Goal: Task Accomplishment & Management: Manage account settings

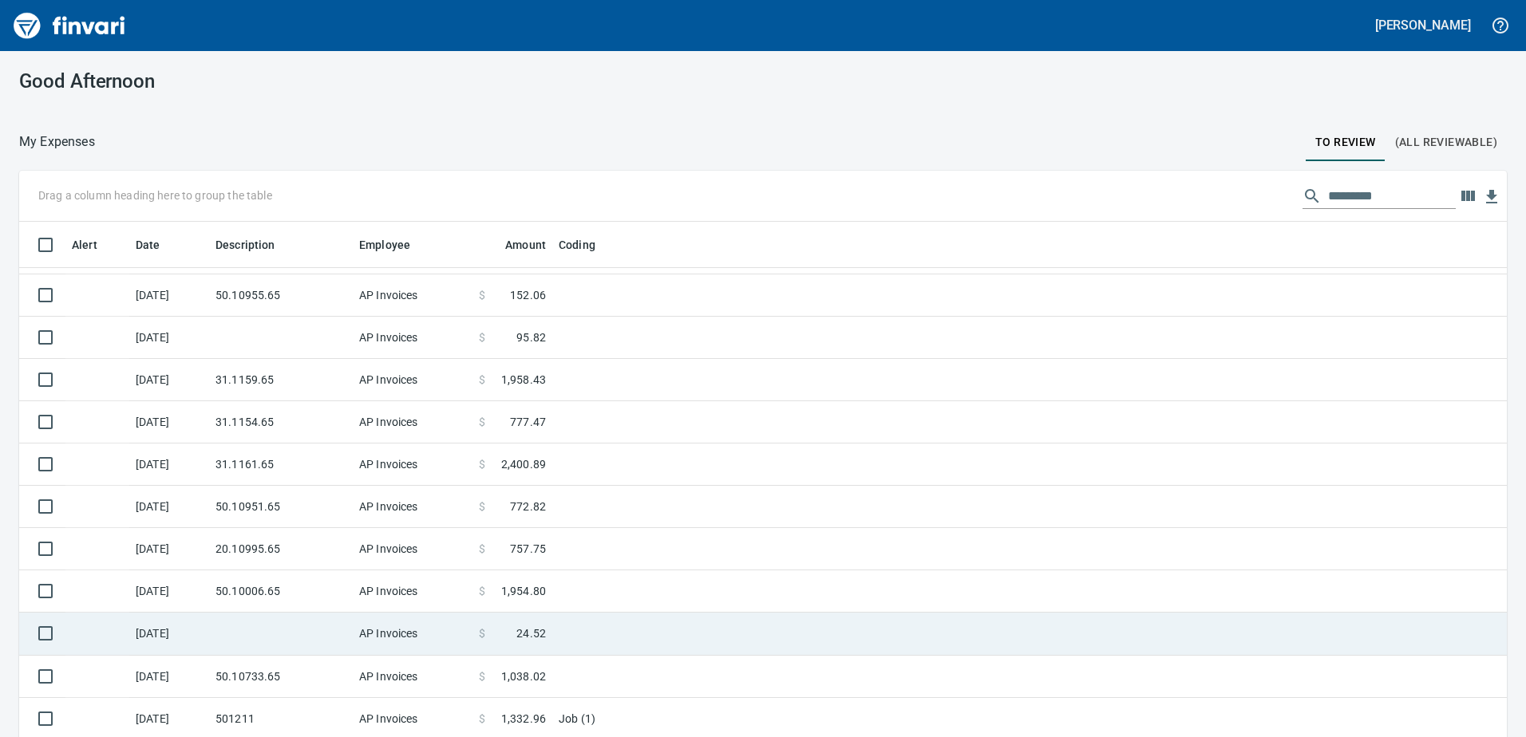
scroll to position [550, 1452]
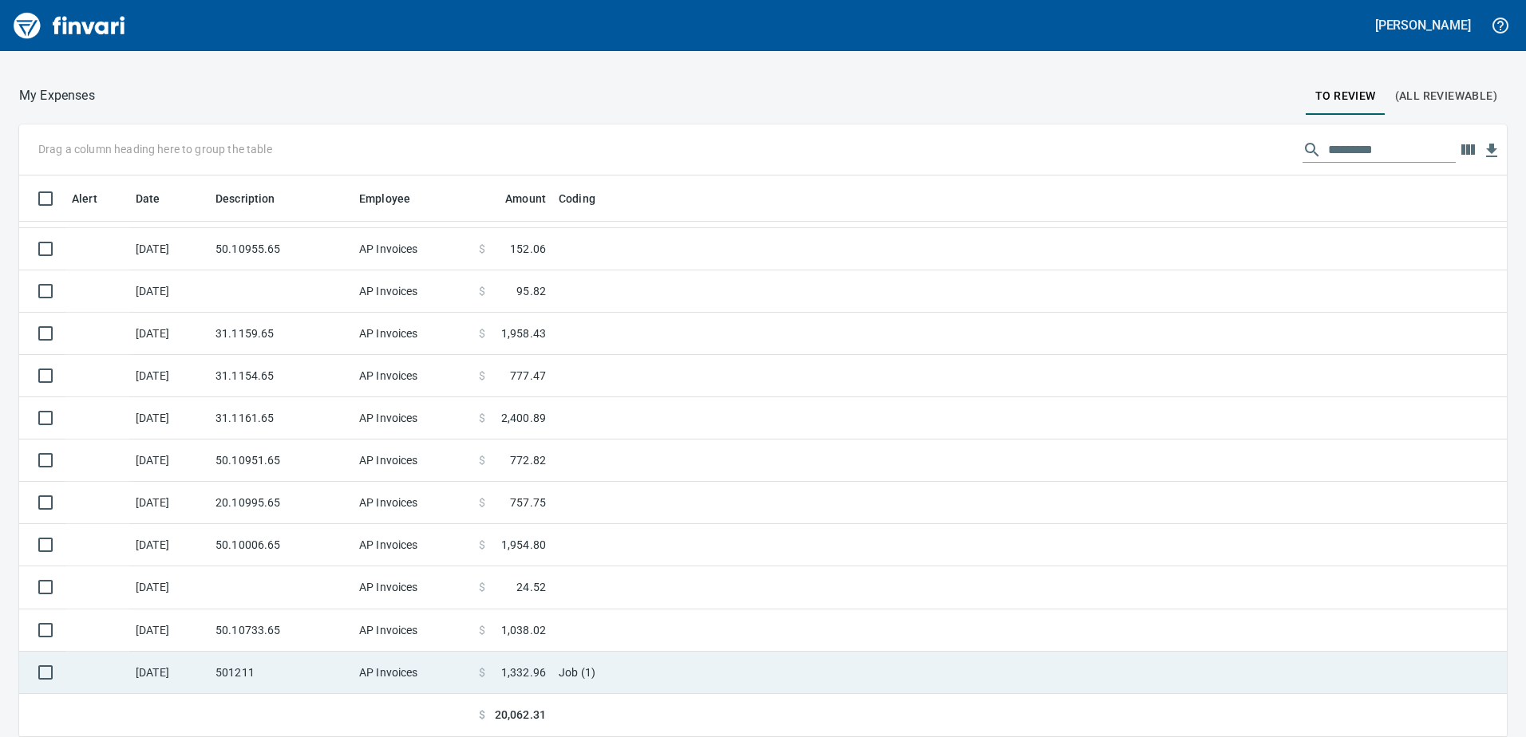
click at [310, 674] on td "501211" at bounding box center [281, 673] width 144 height 42
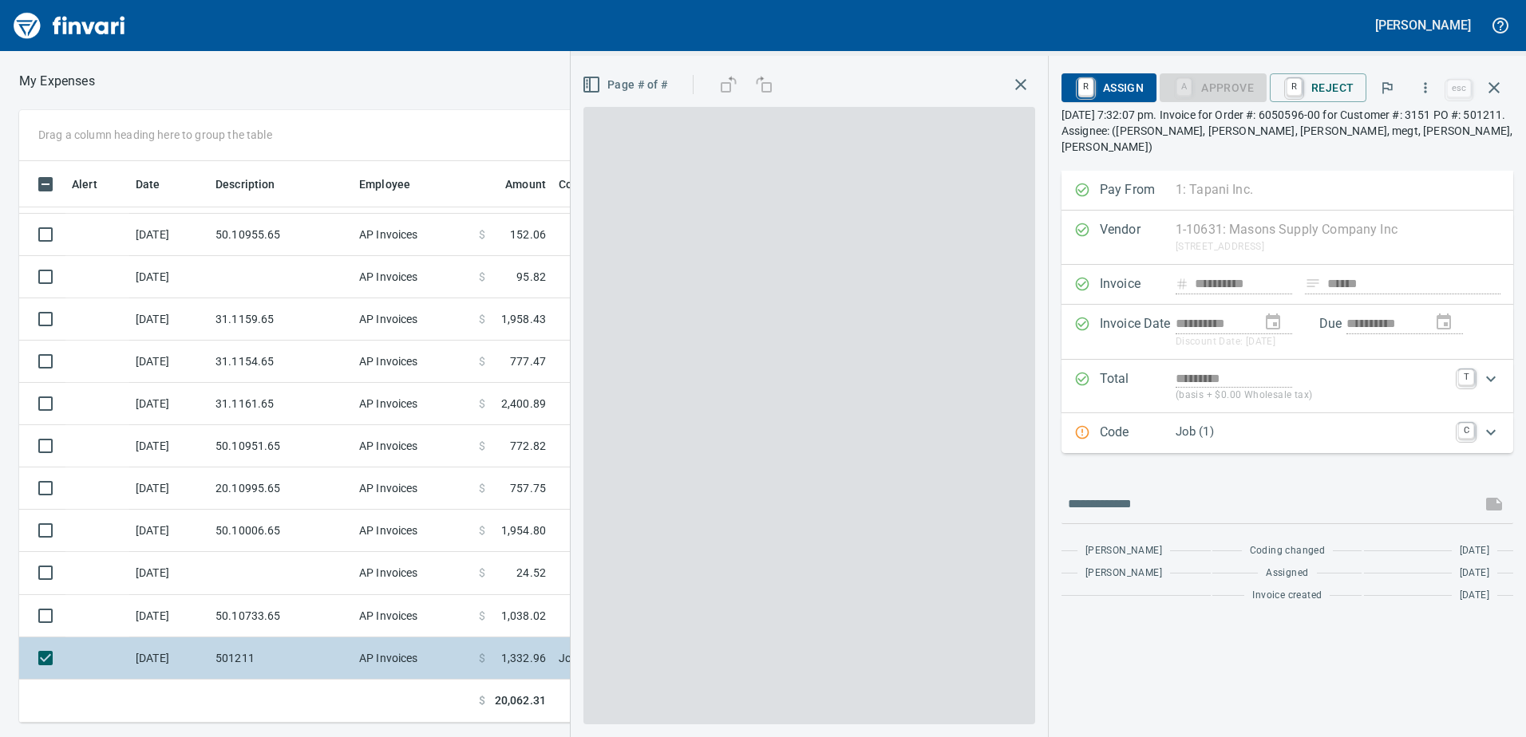
scroll to position [550, 1065]
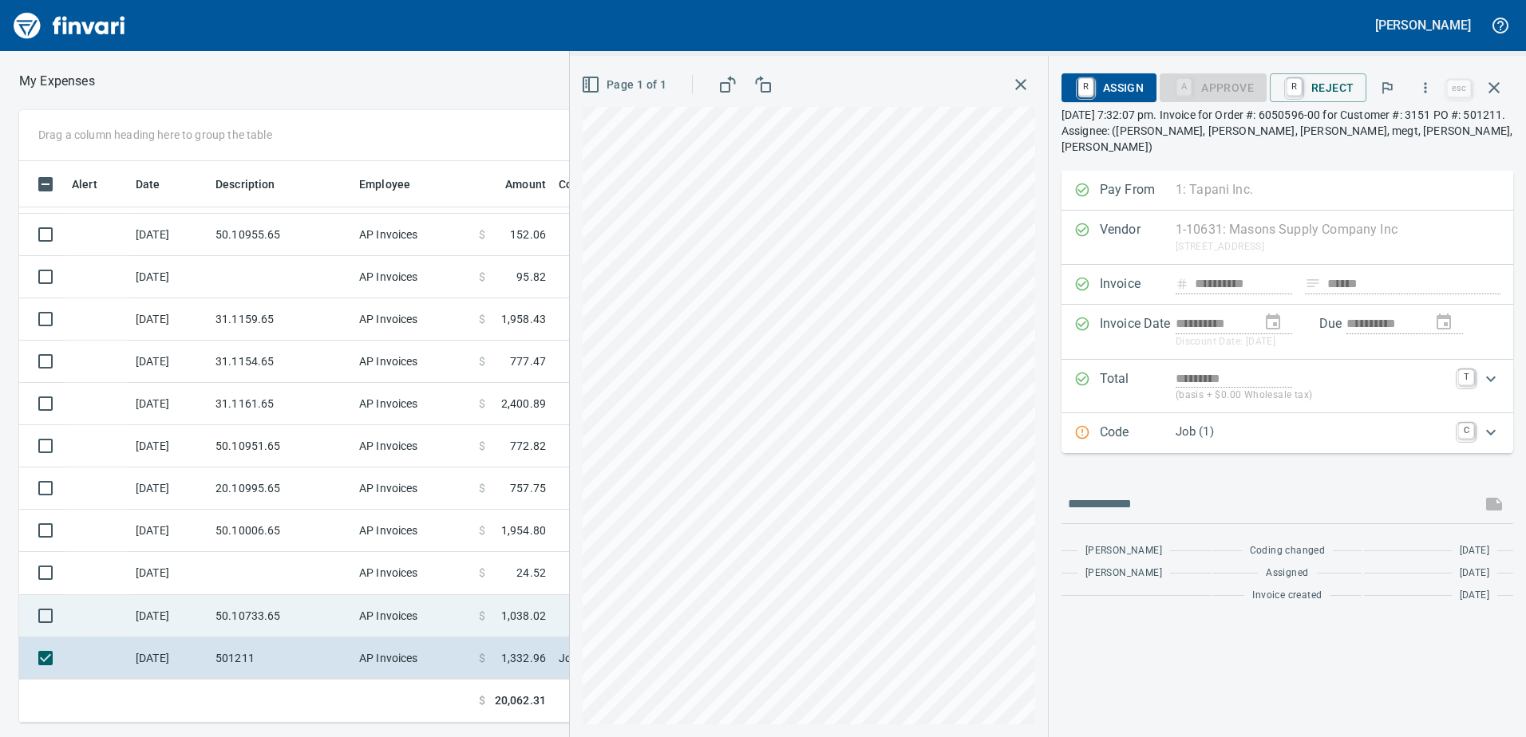
click at [362, 609] on td "AP Invoices" at bounding box center [413, 616] width 120 height 42
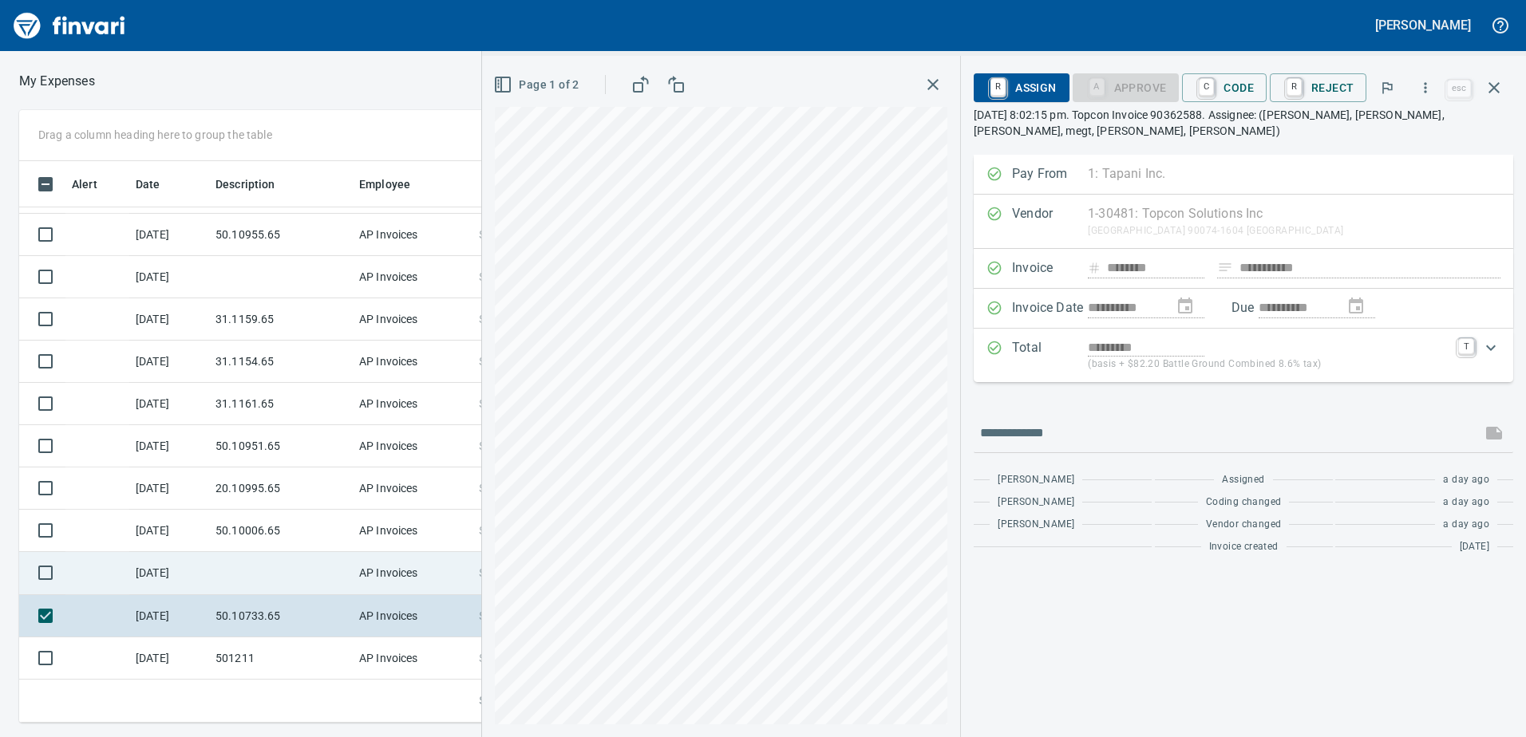
click at [367, 568] on td "AP Invoices" at bounding box center [413, 573] width 120 height 42
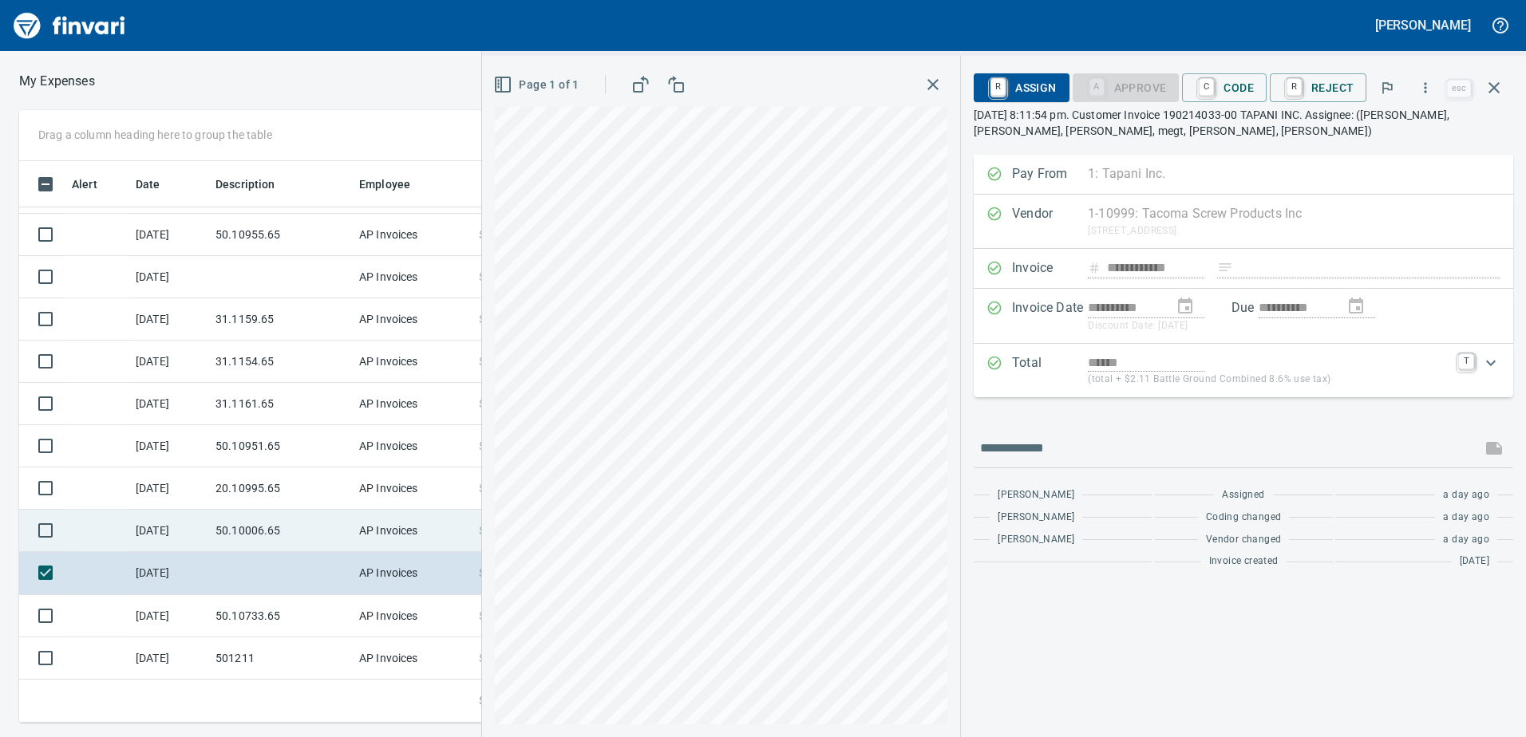
click at [329, 527] on td "50.10006.65" at bounding box center [281, 531] width 144 height 42
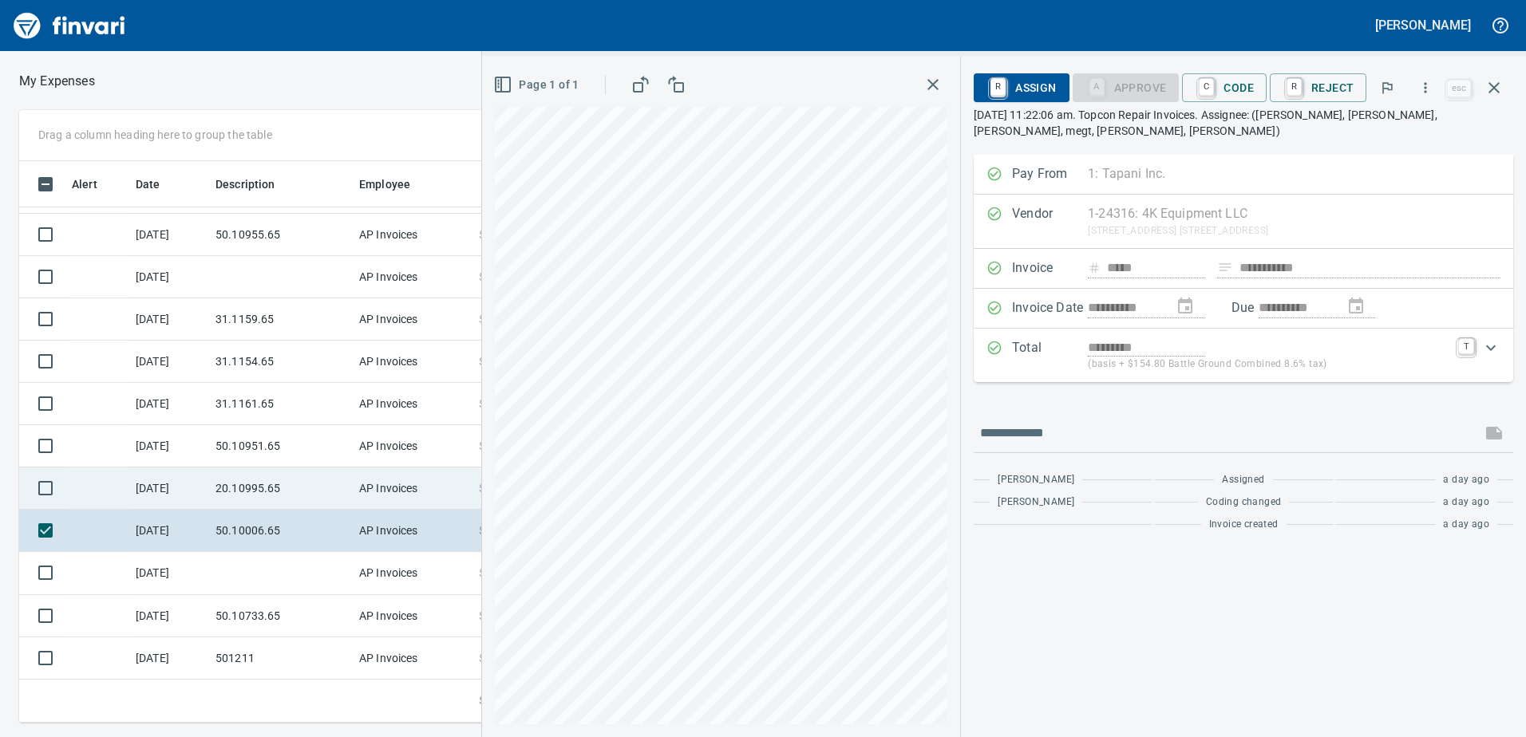
click at [313, 489] on td "20.10995.65" at bounding box center [281, 489] width 144 height 42
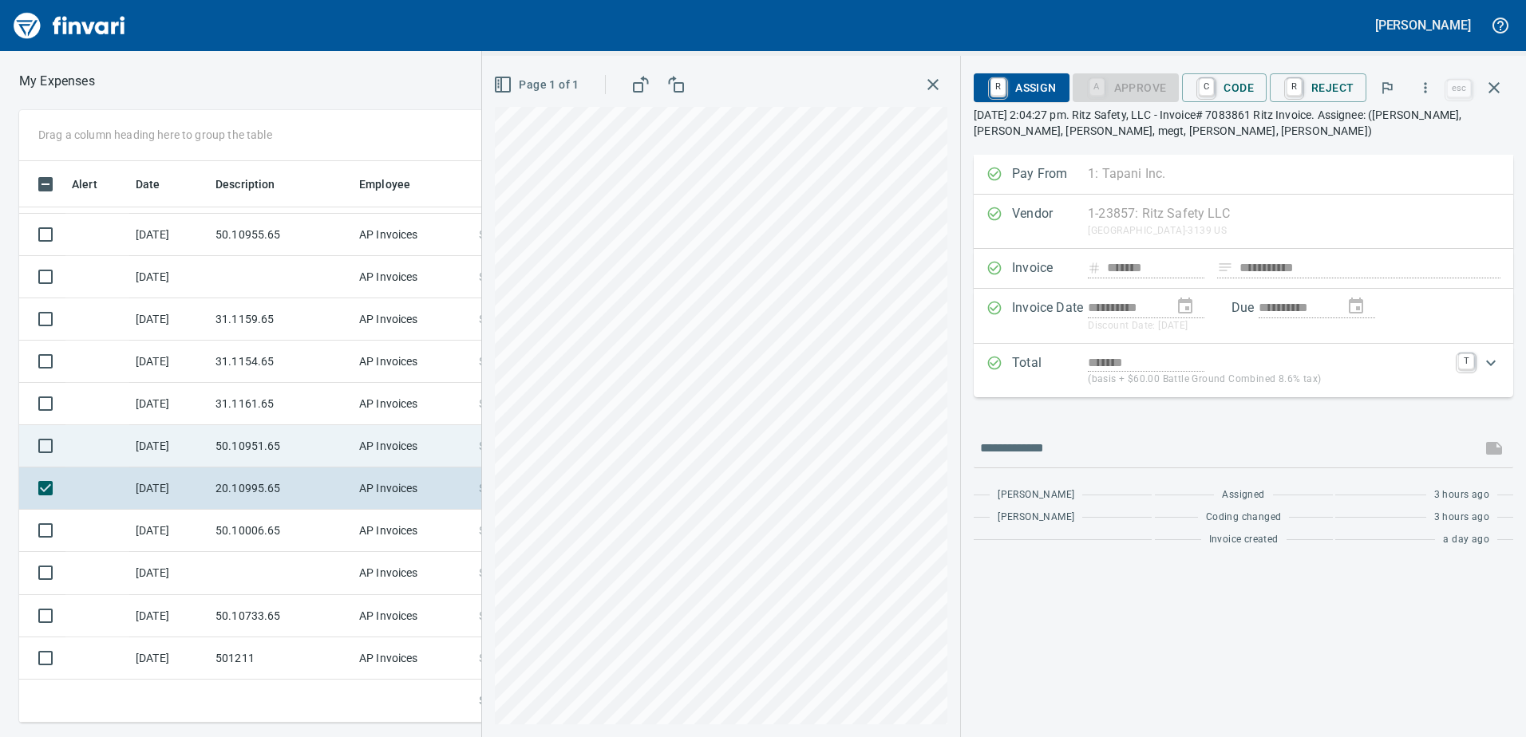
click at [294, 457] on td "50.10951.65" at bounding box center [281, 446] width 144 height 42
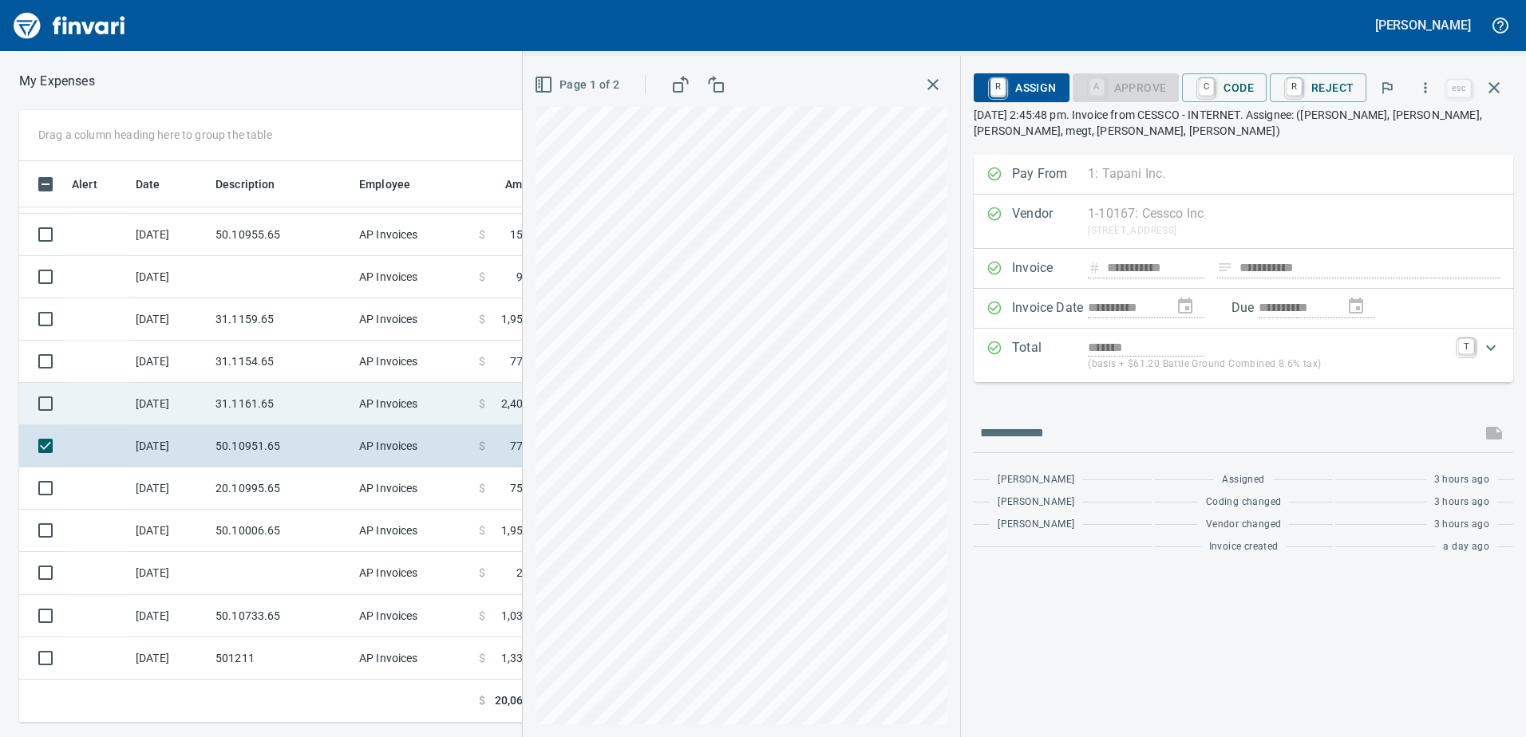
click at [279, 424] on td "31.1161.65" at bounding box center [281, 404] width 144 height 42
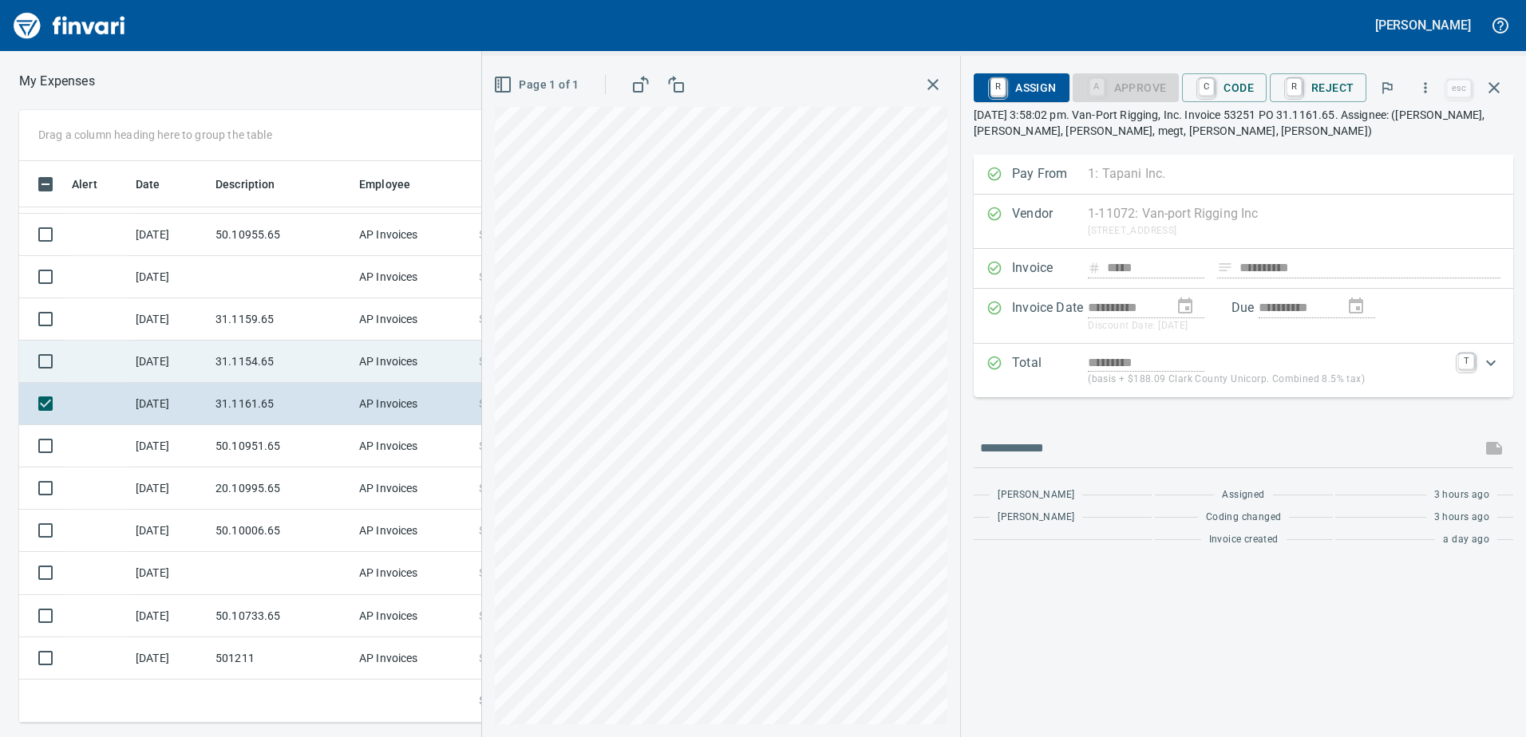
click at [258, 358] on td "31.1154.65" at bounding box center [281, 362] width 144 height 42
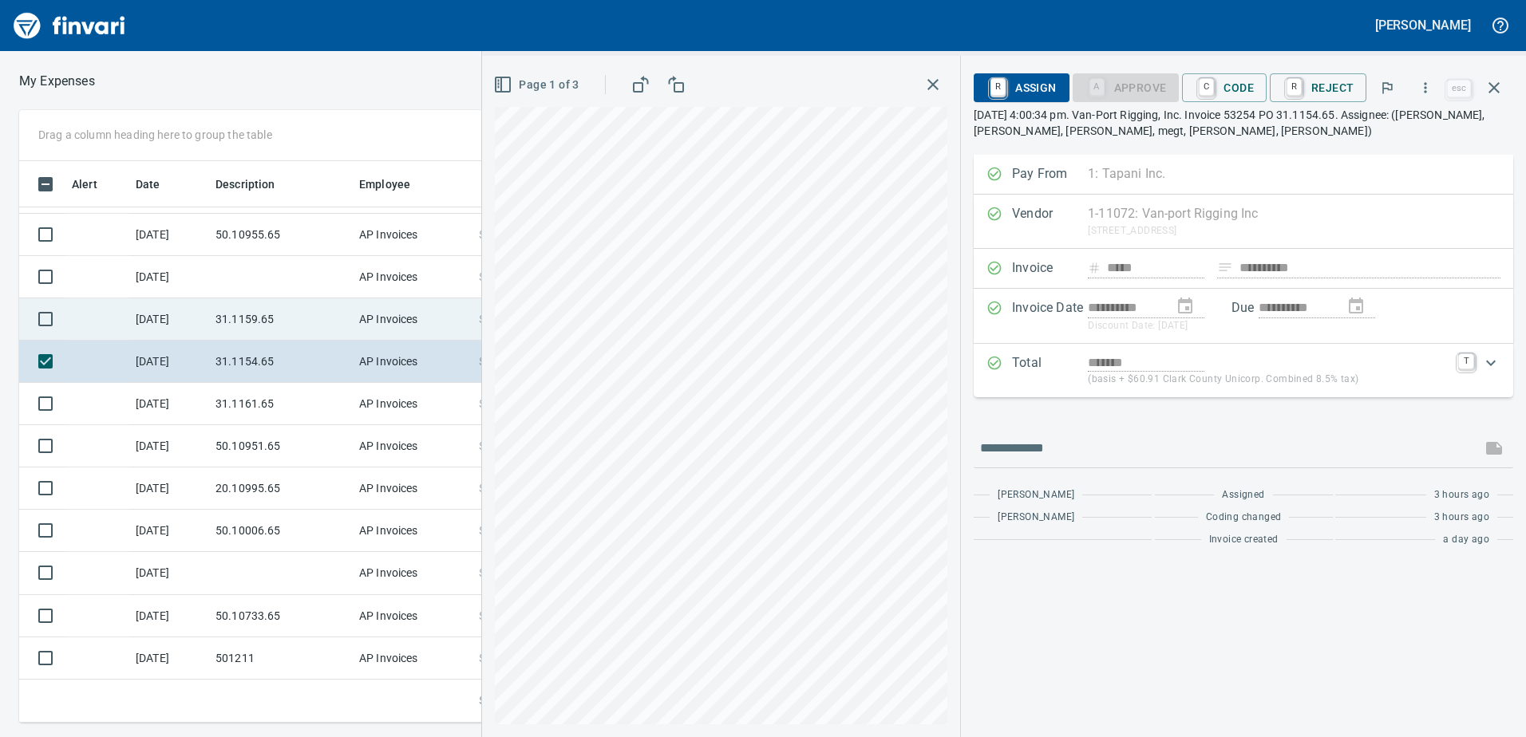
click at [243, 313] on td "31.1159.65" at bounding box center [281, 319] width 144 height 42
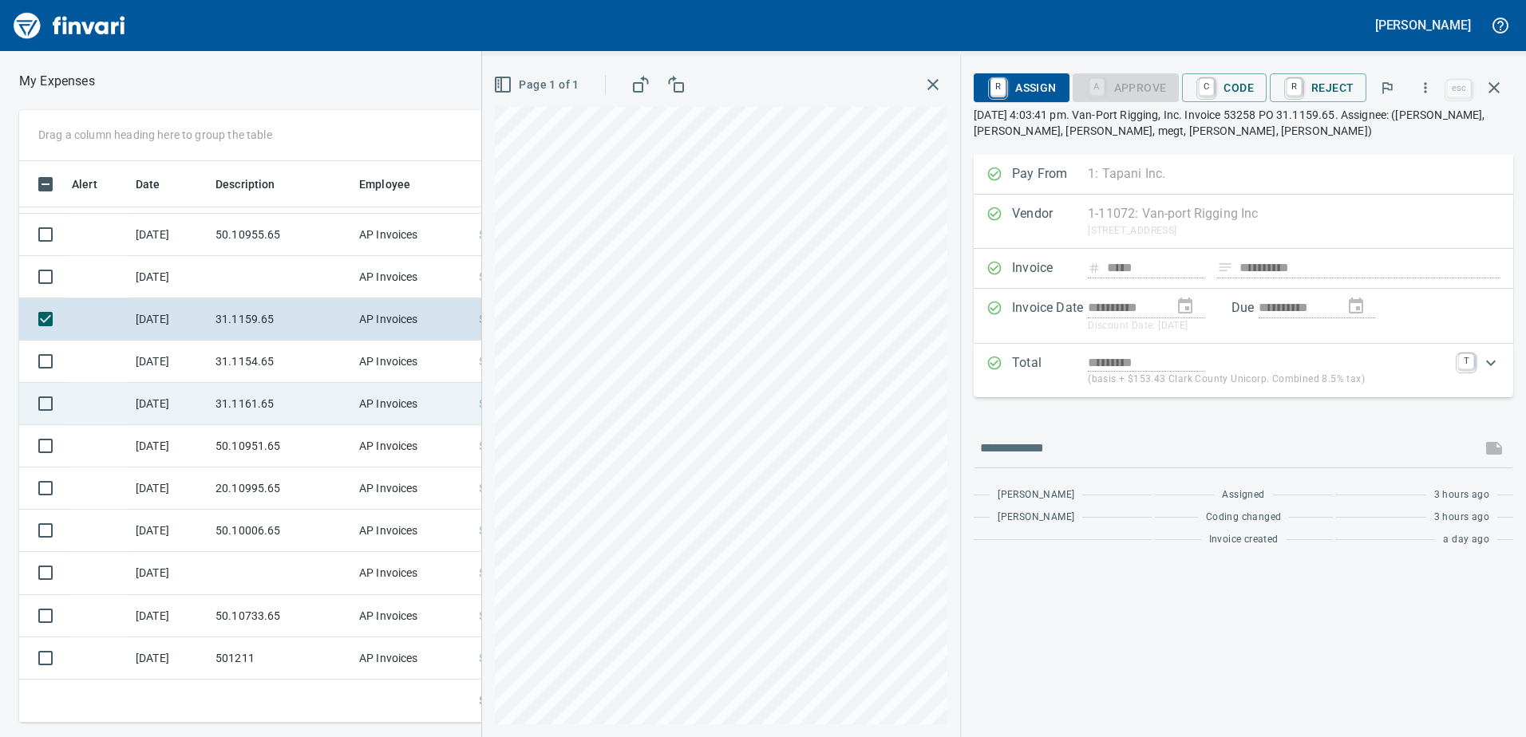
scroll to position [125, 0]
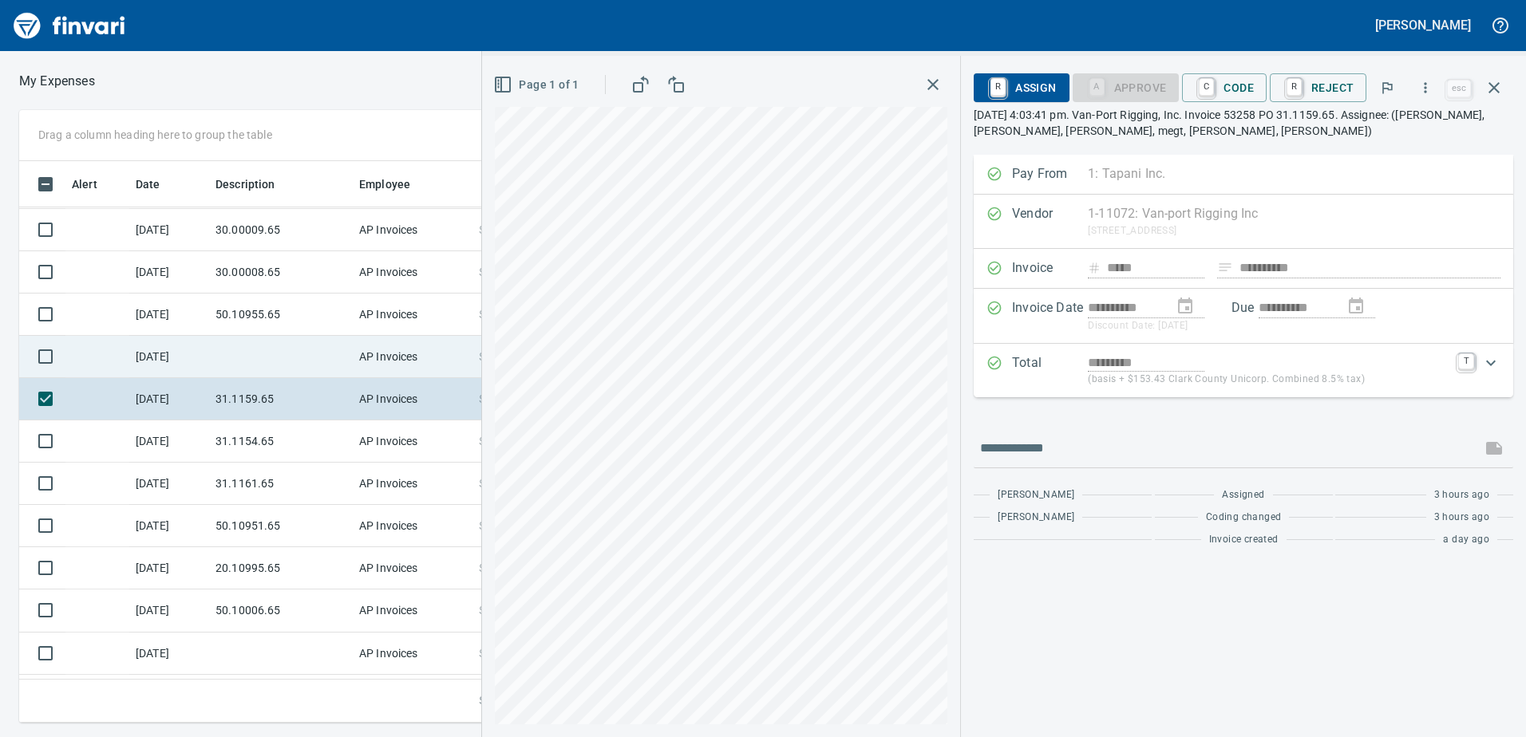
click at [251, 358] on td at bounding box center [281, 357] width 144 height 42
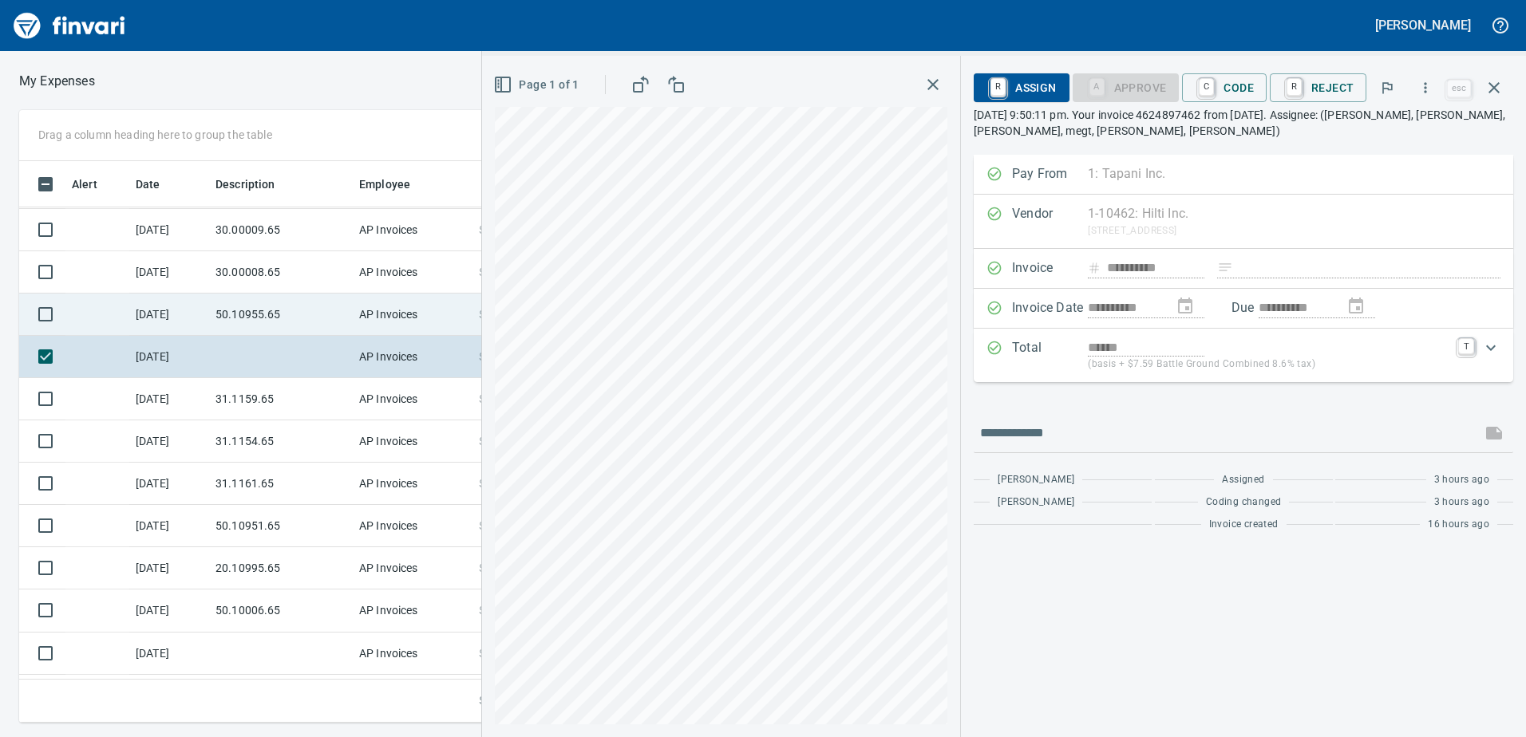
click at [233, 312] on td "50.10955.65" at bounding box center [281, 315] width 144 height 42
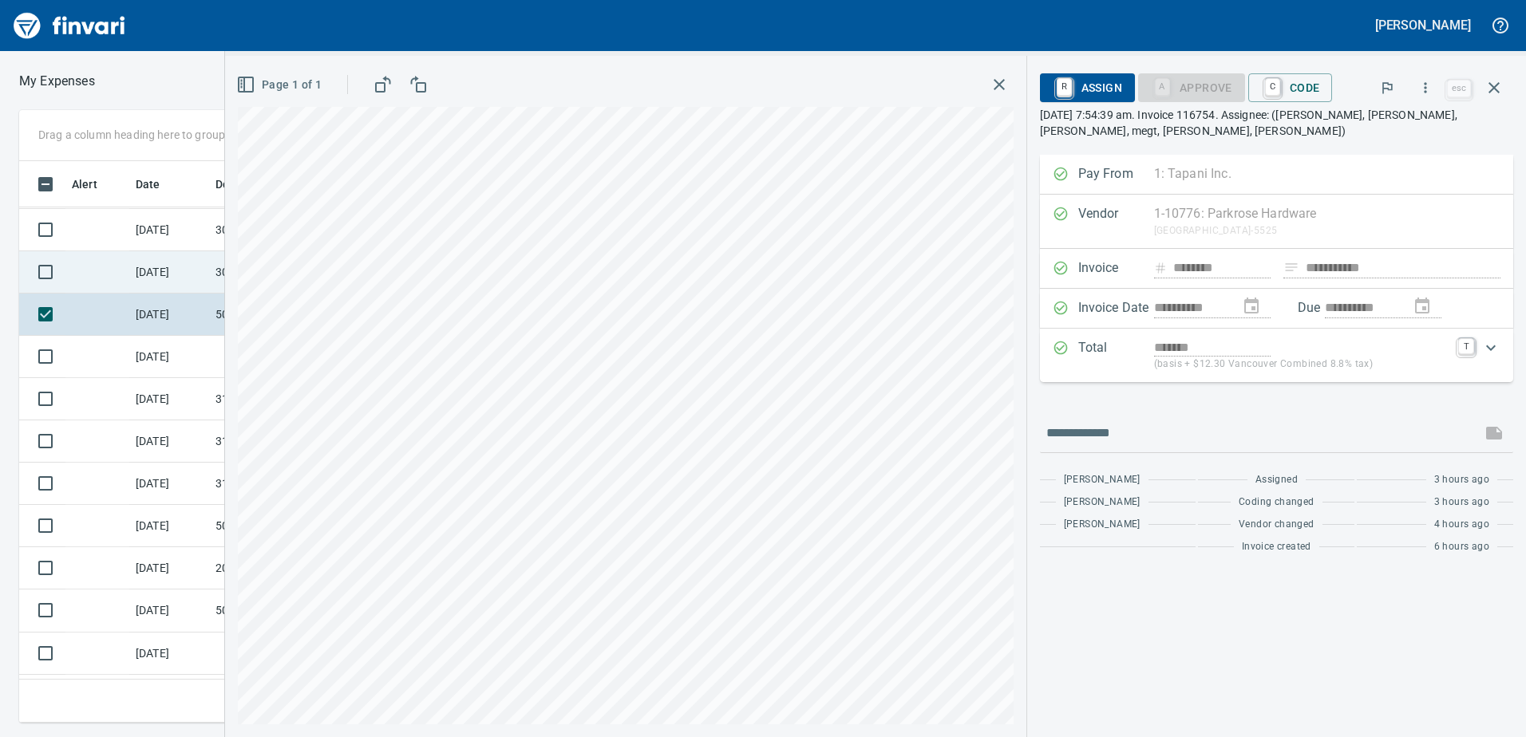
click at [218, 280] on td "30.00008.65" at bounding box center [281, 272] width 144 height 42
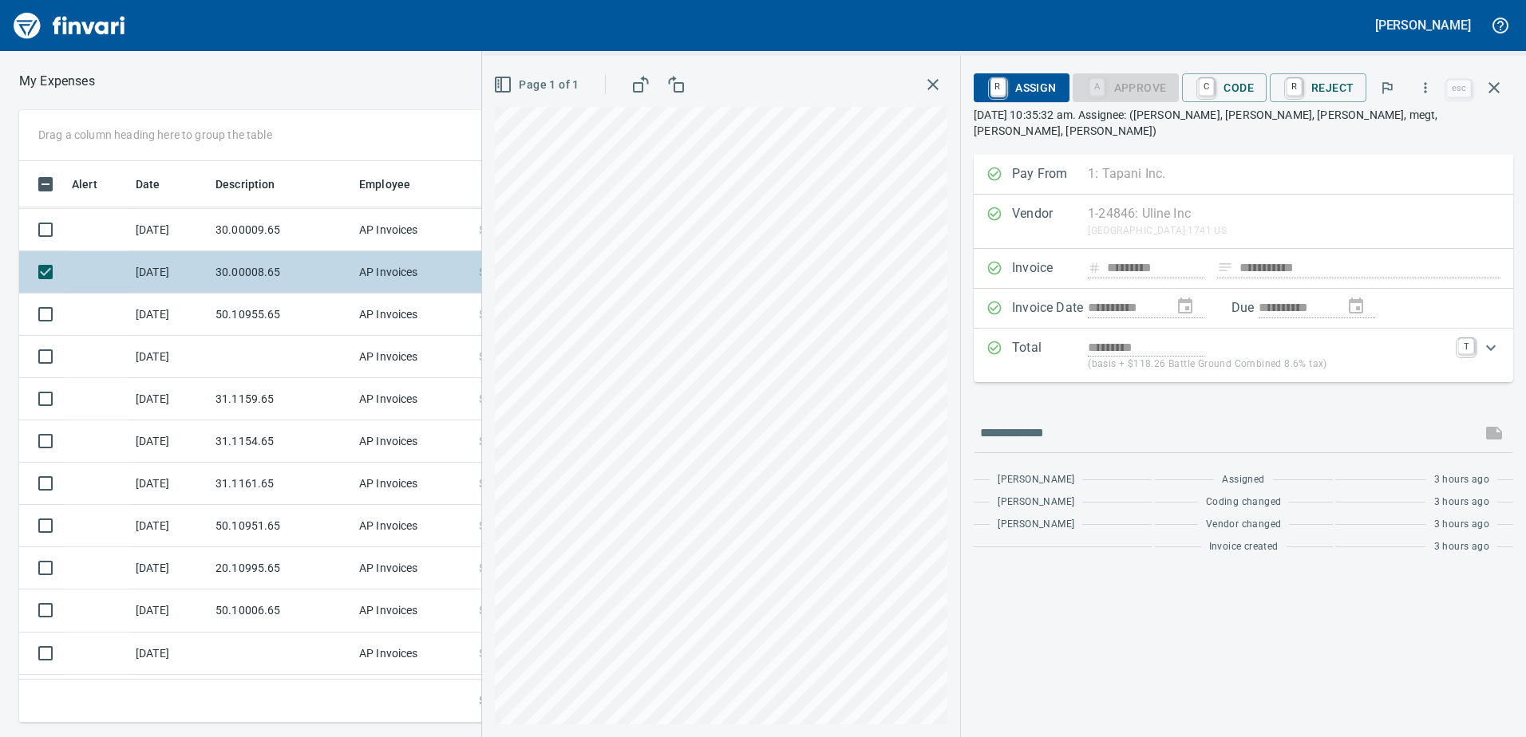
scroll to position [45, 0]
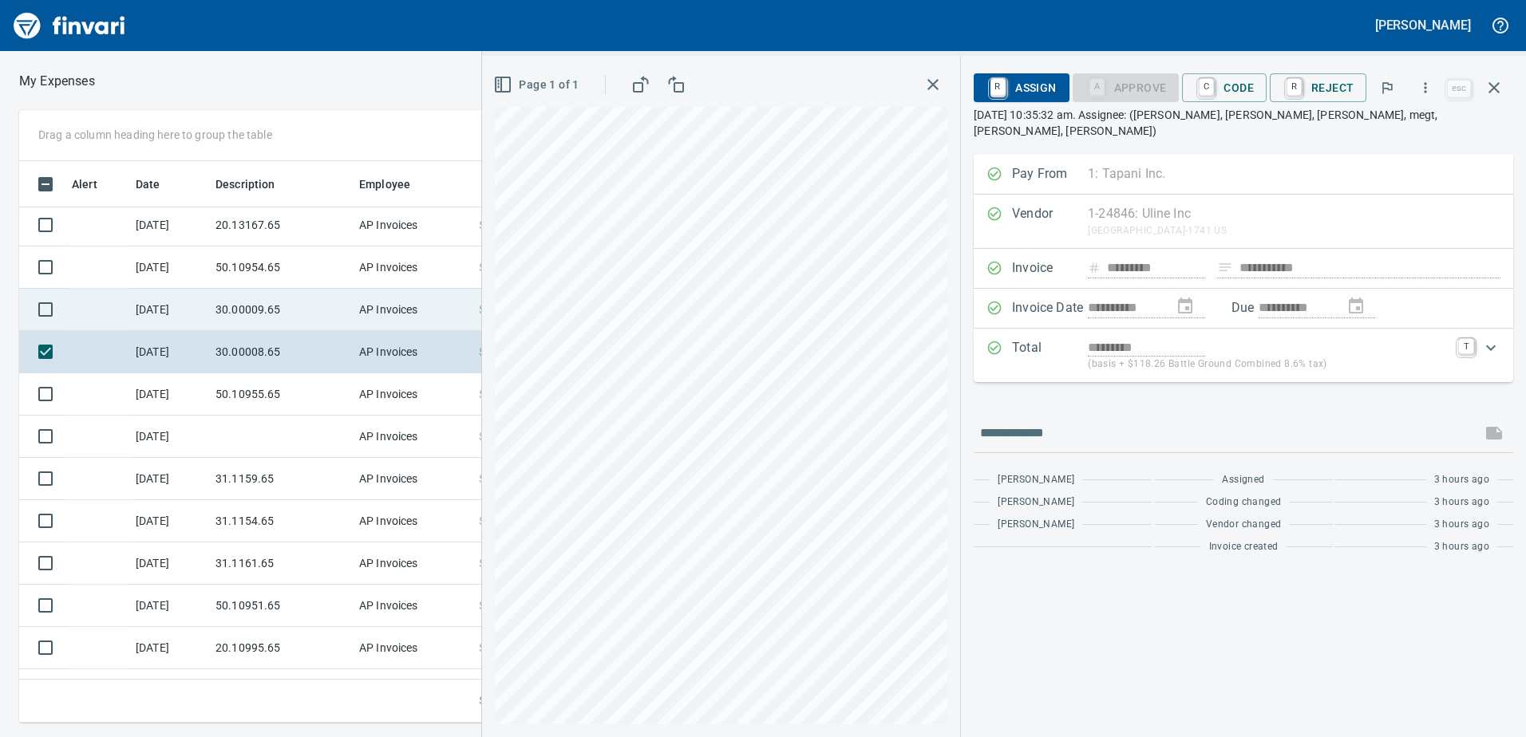
click at [230, 295] on td "30.00009.65" at bounding box center [281, 310] width 144 height 42
click at [281, 304] on td "50.10954.65" at bounding box center [281, 313] width 144 height 42
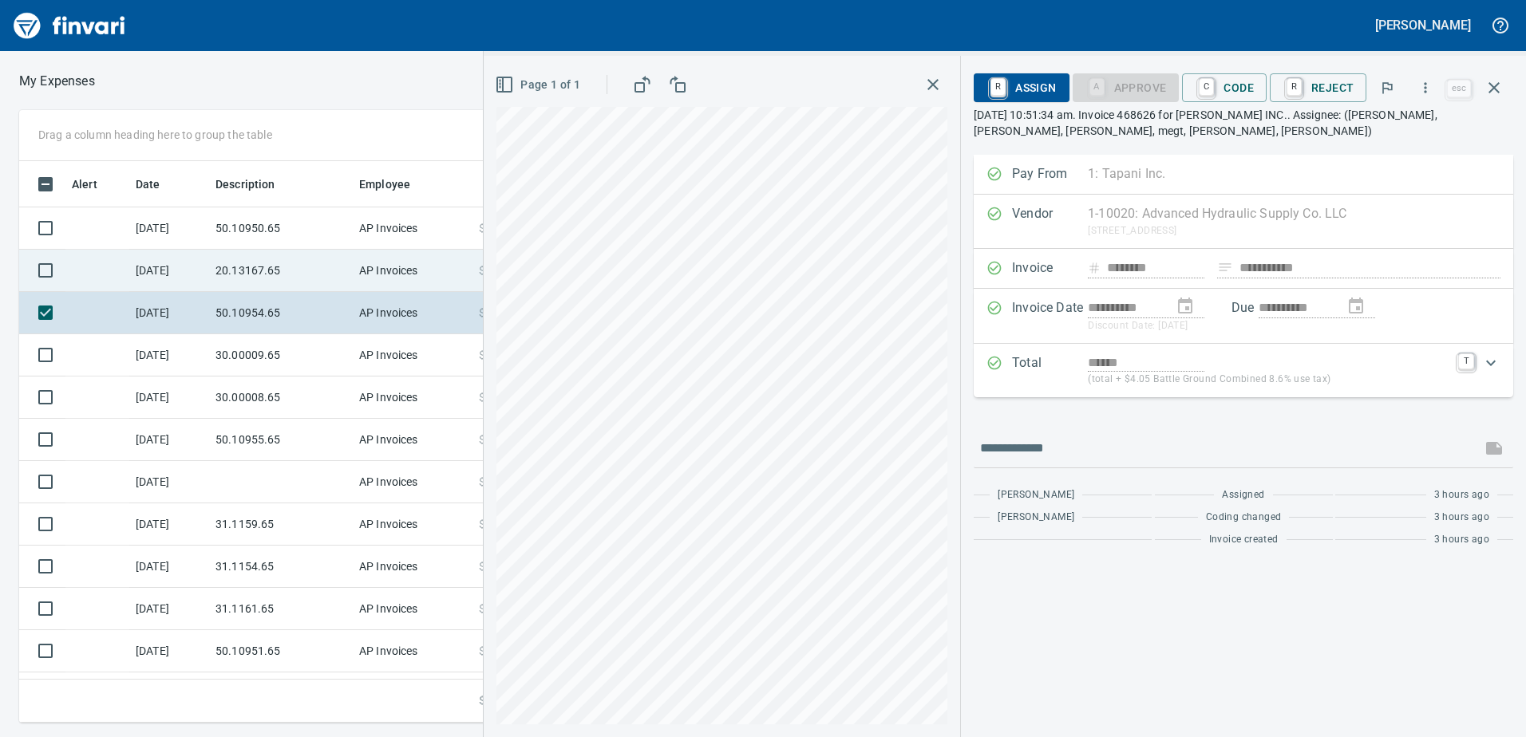
click at [265, 276] on td "20.13167.65" at bounding box center [281, 271] width 144 height 42
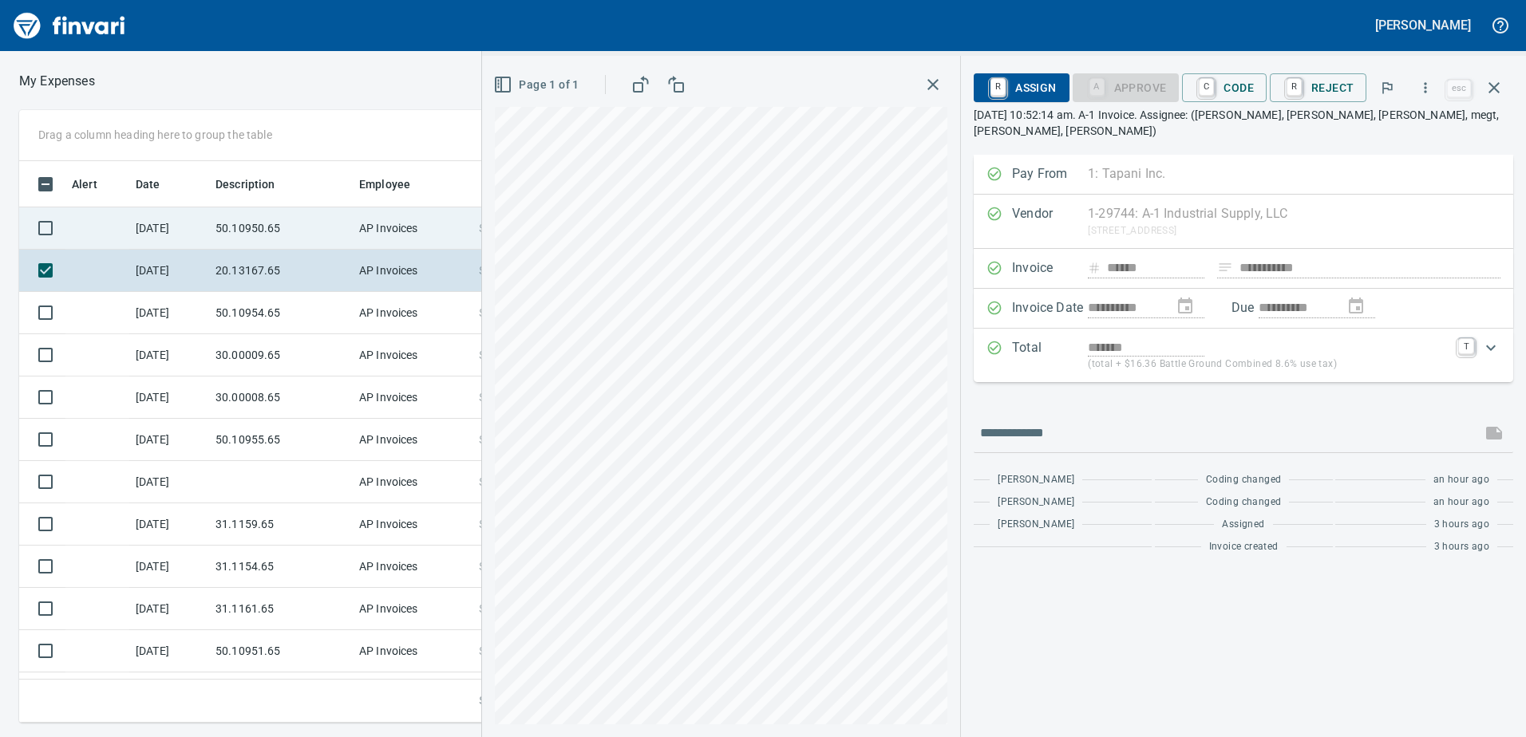
click at [244, 228] on td "50.10950.65" at bounding box center [281, 229] width 144 height 42
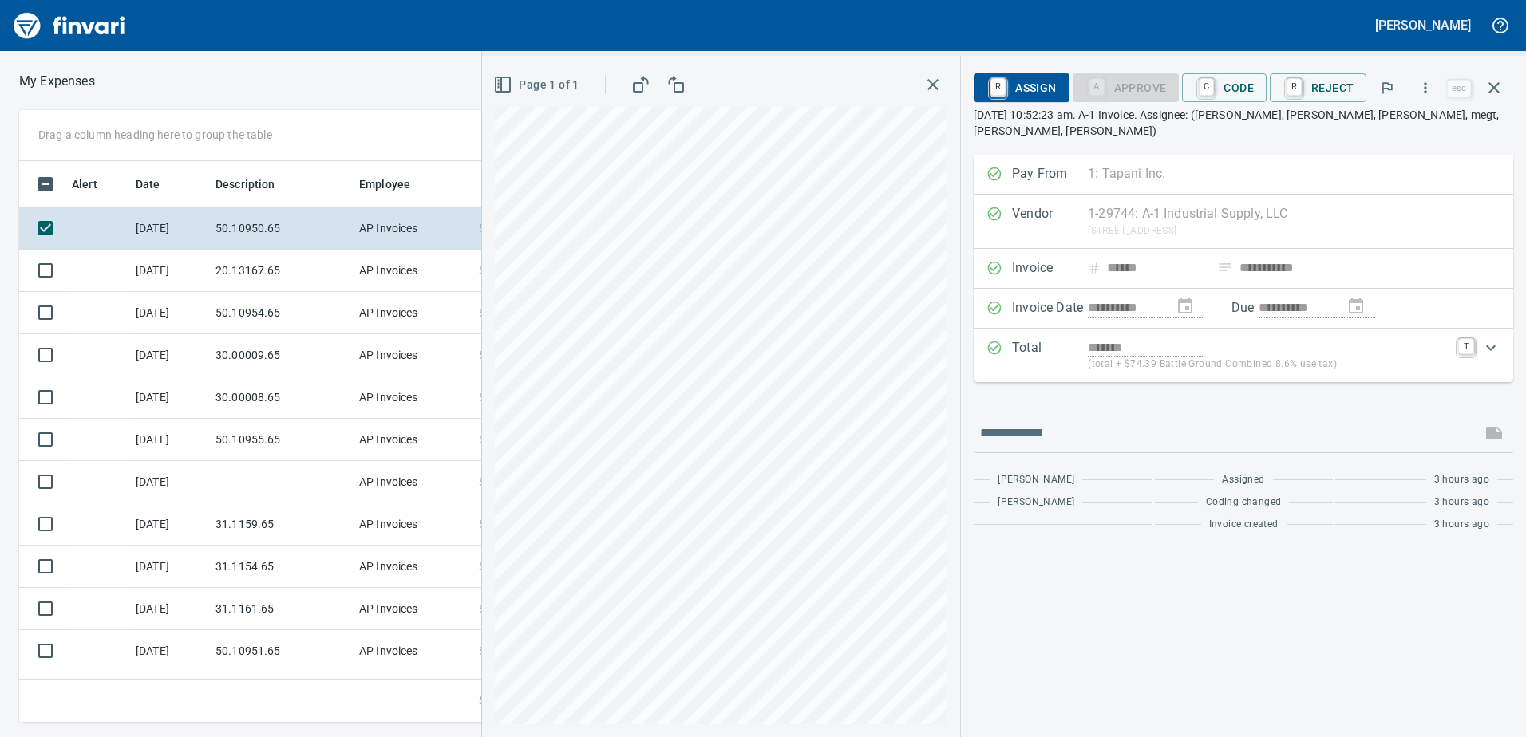
scroll to position [550, 1065]
click at [1494, 78] on icon "button" at bounding box center [1493, 87] width 19 height 19
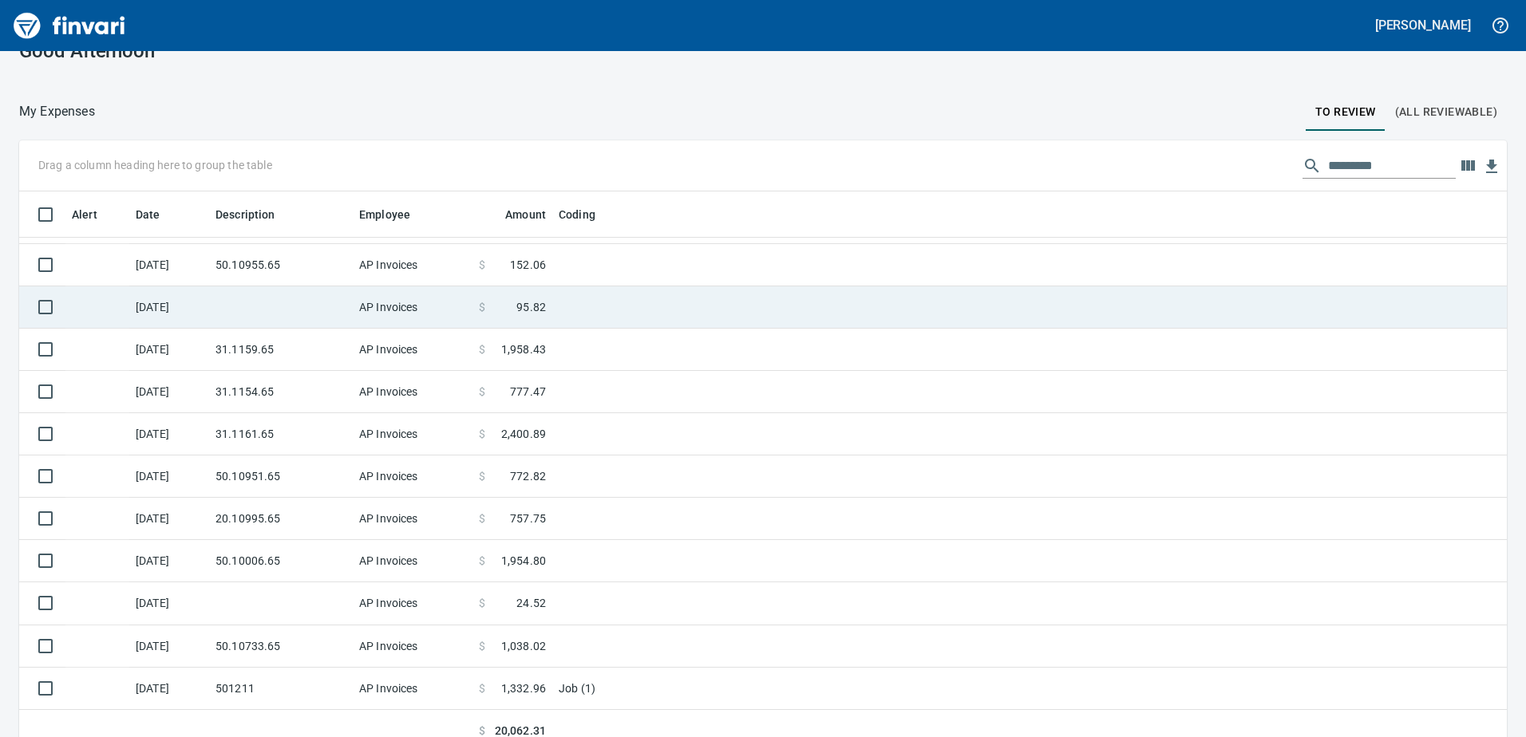
scroll to position [46, 0]
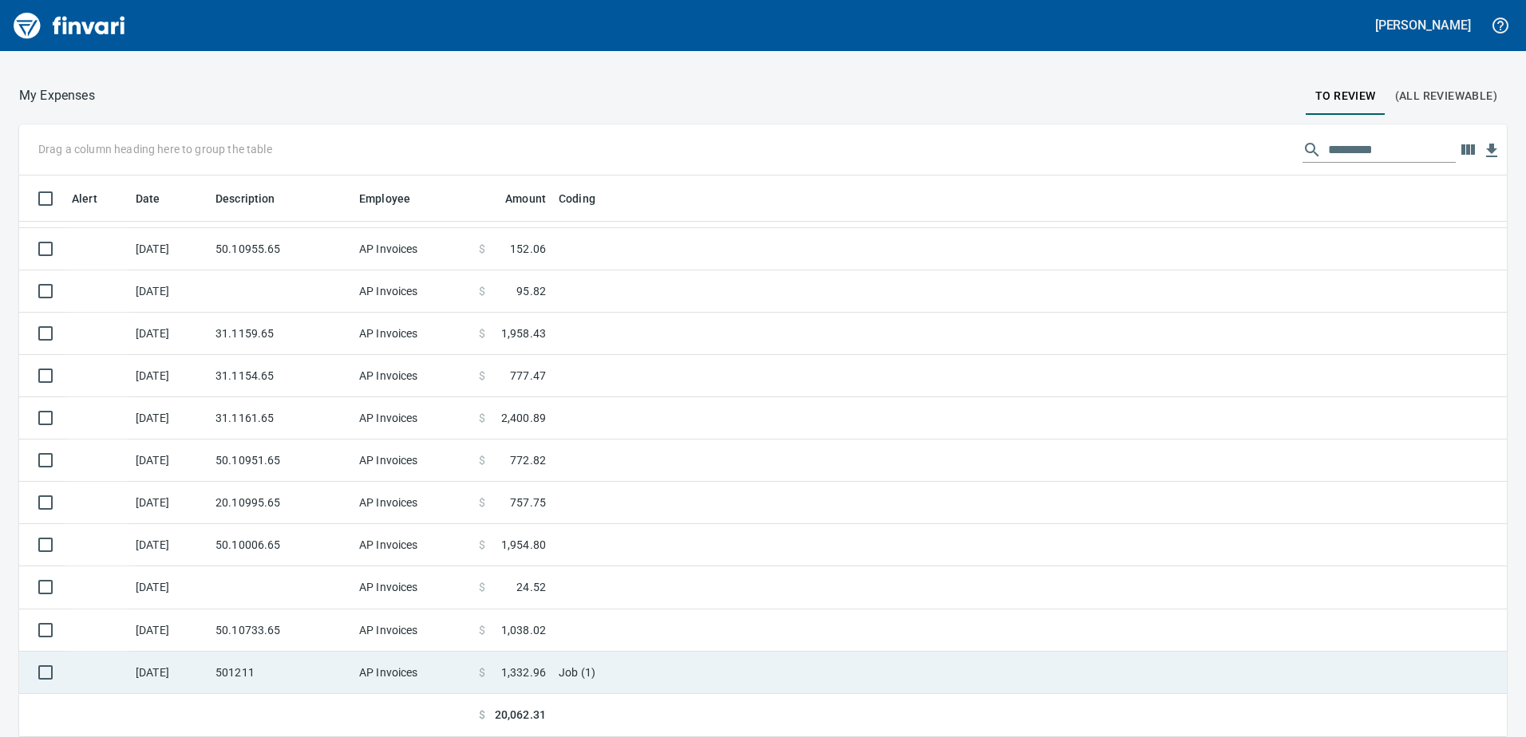
click at [294, 655] on td "501211" at bounding box center [281, 673] width 144 height 42
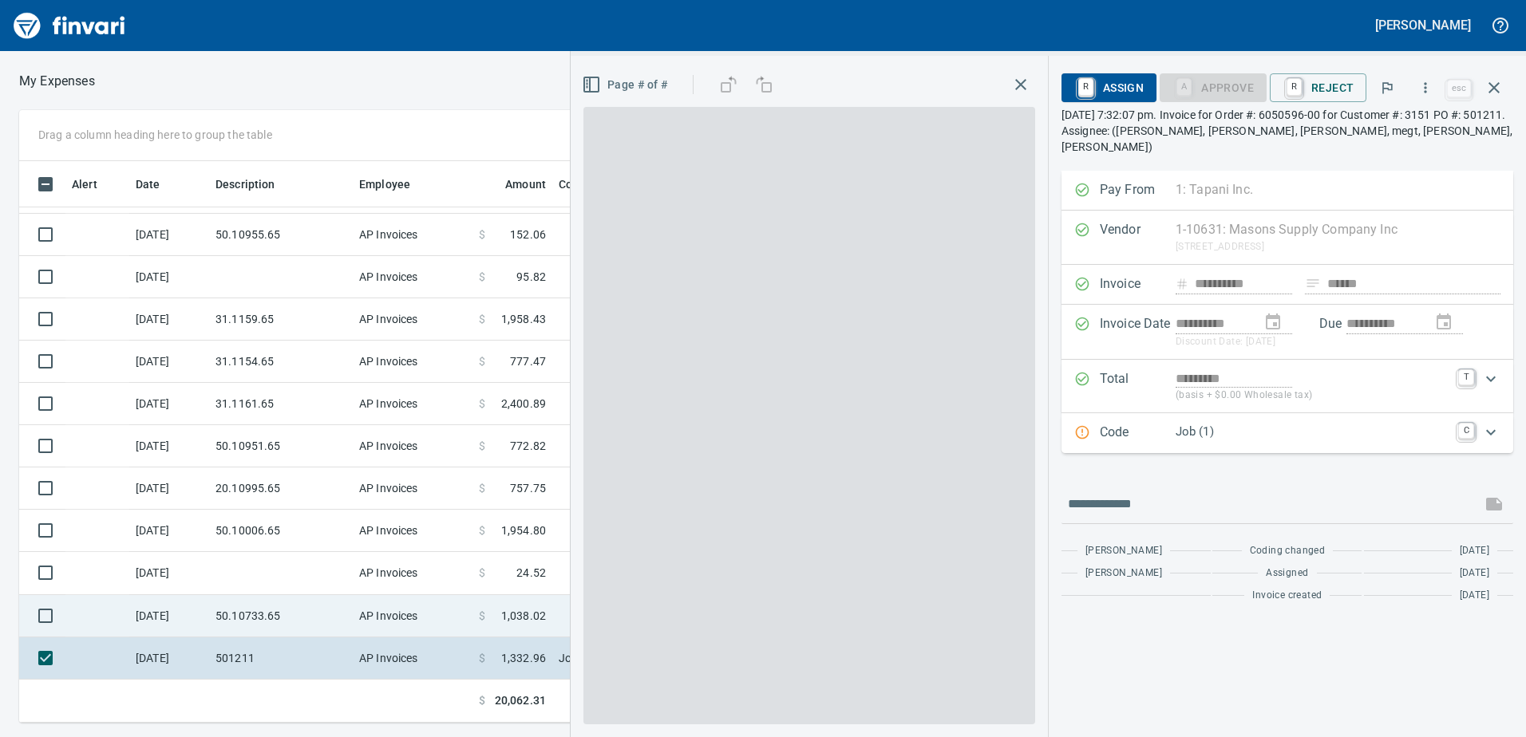
scroll to position [550, 1065]
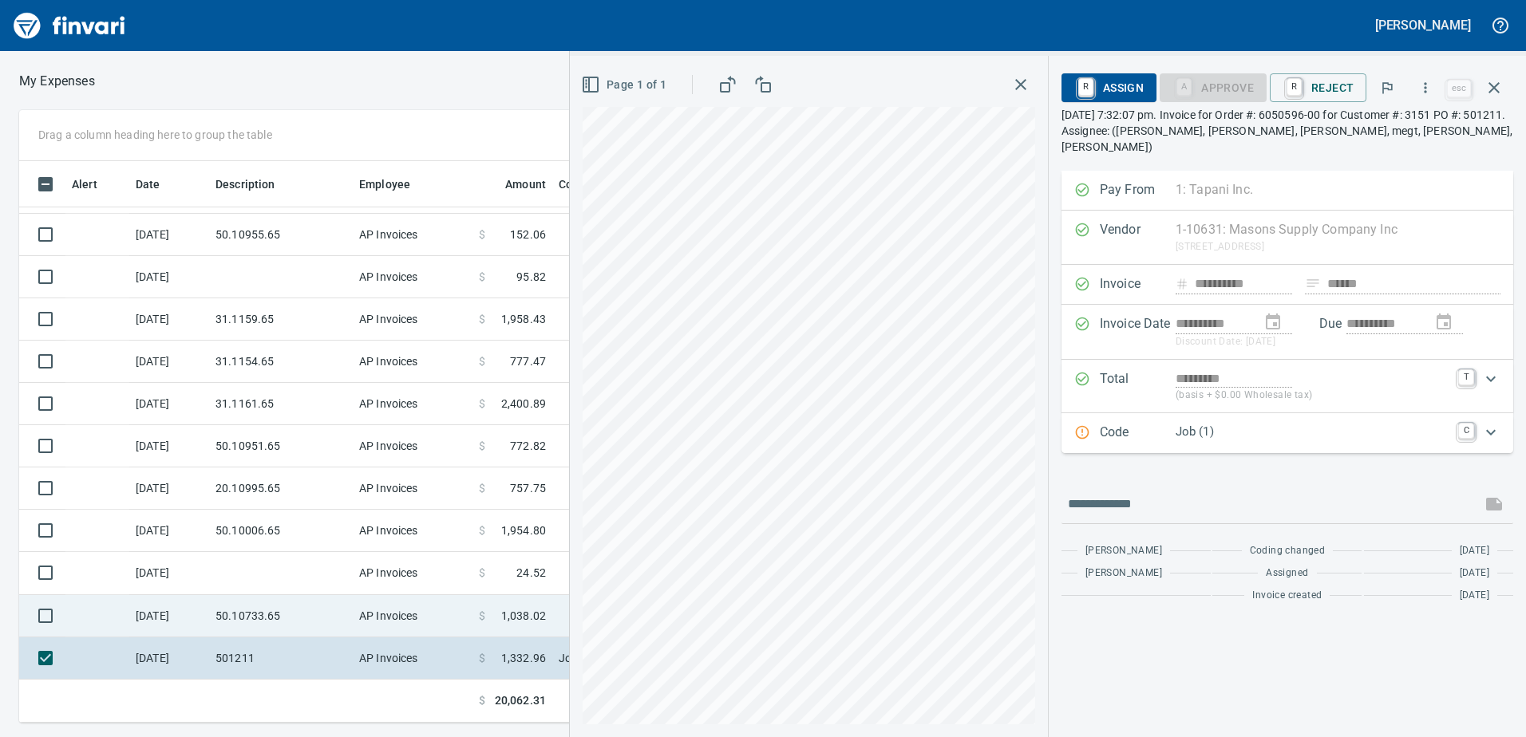
click at [231, 628] on td "50.10733.65" at bounding box center [281, 616] width 144 height 42
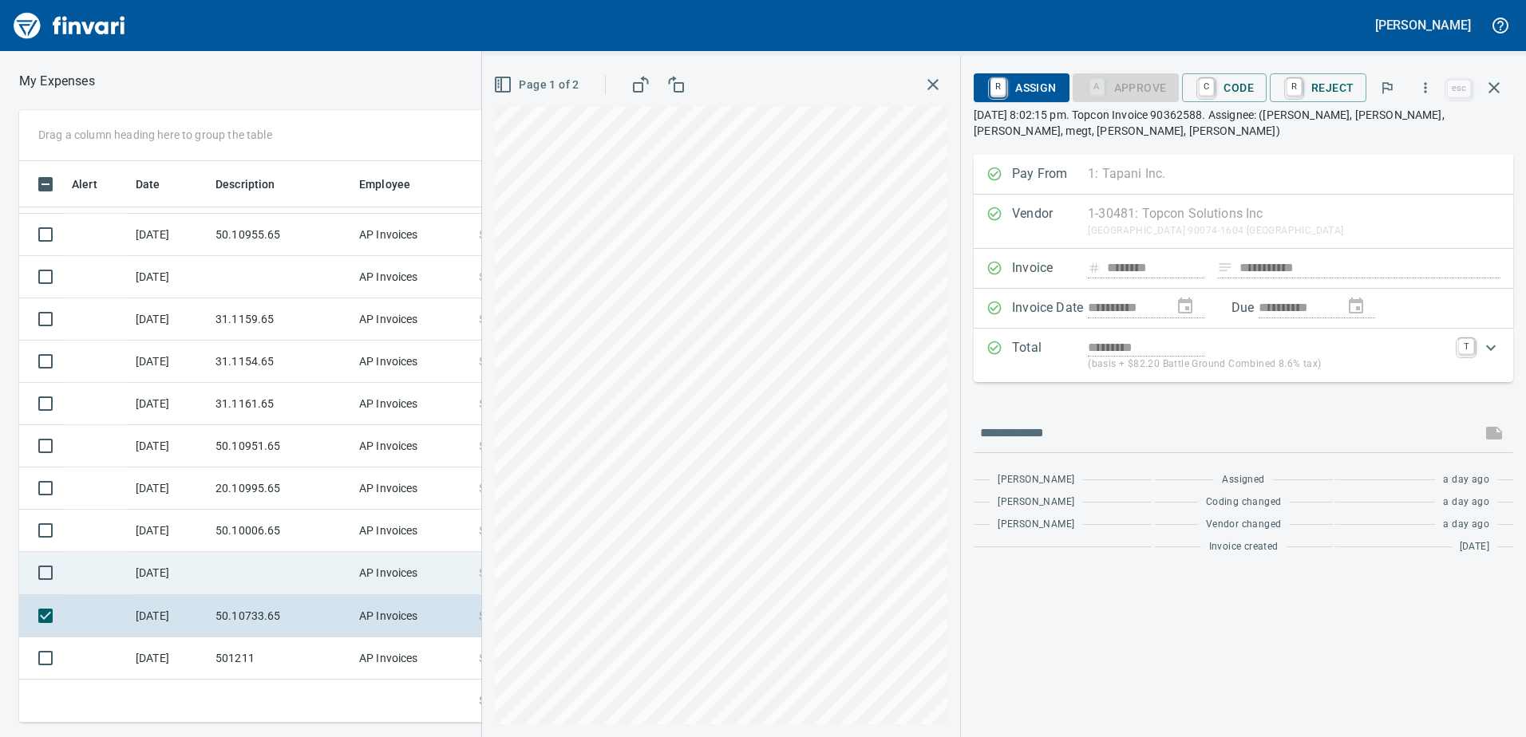
click at [251, 586] on td at bounding box center [281, 573] width 144 height 42
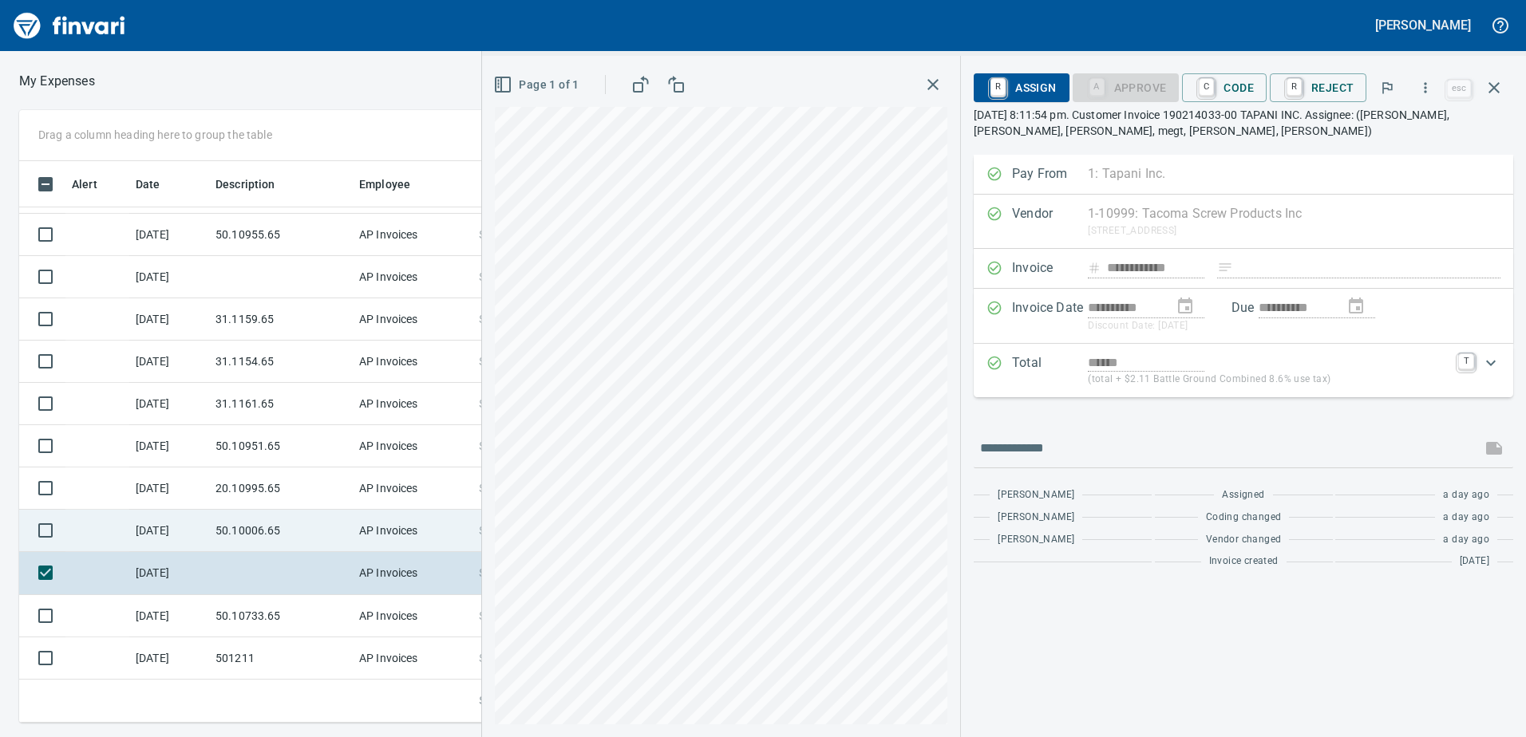
click at [253, 534] on td "50.10006.65" at bounding box center [281, 531] width 144 height 42
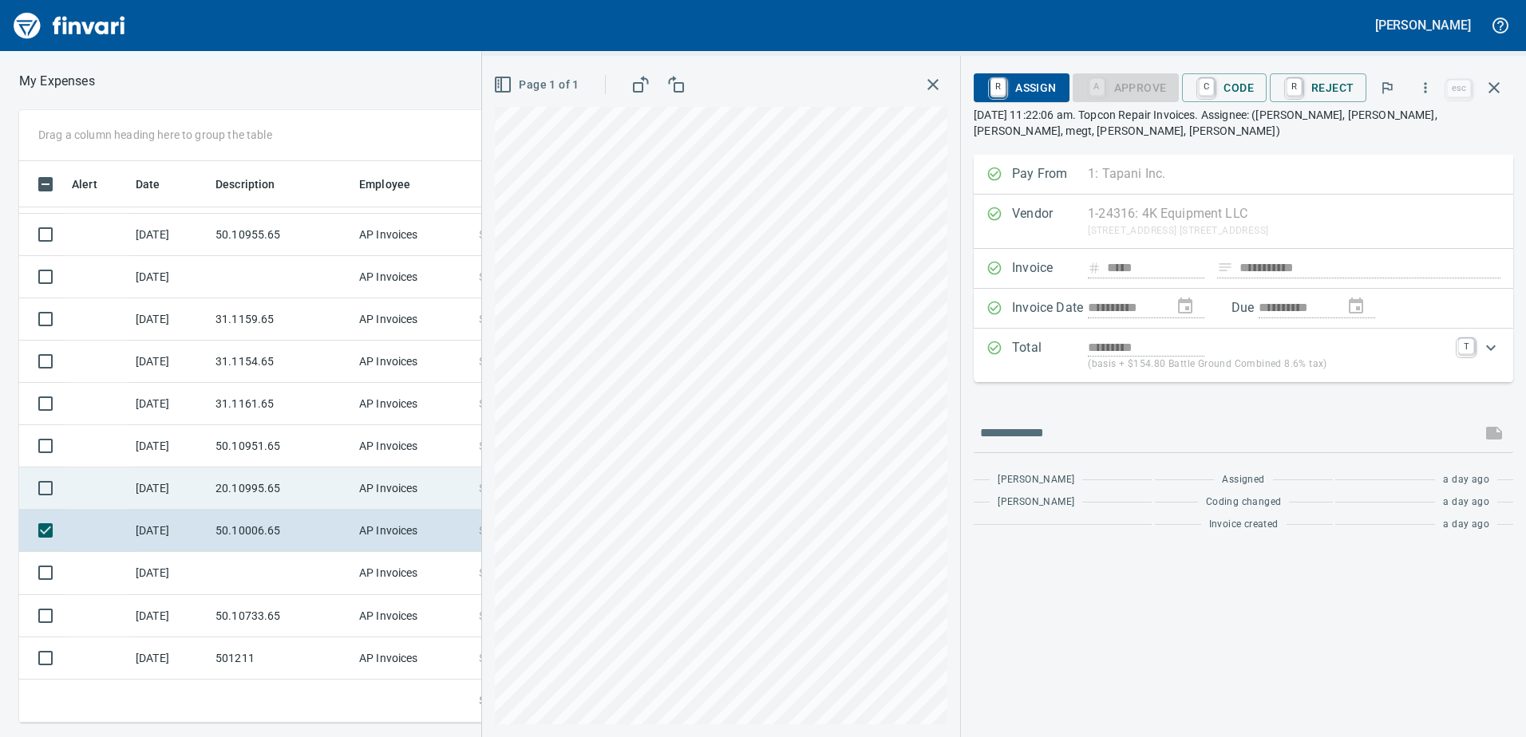
click at [236, 479] on td "20.10995.65" at bounding box center [281, 489] width 144 height 42
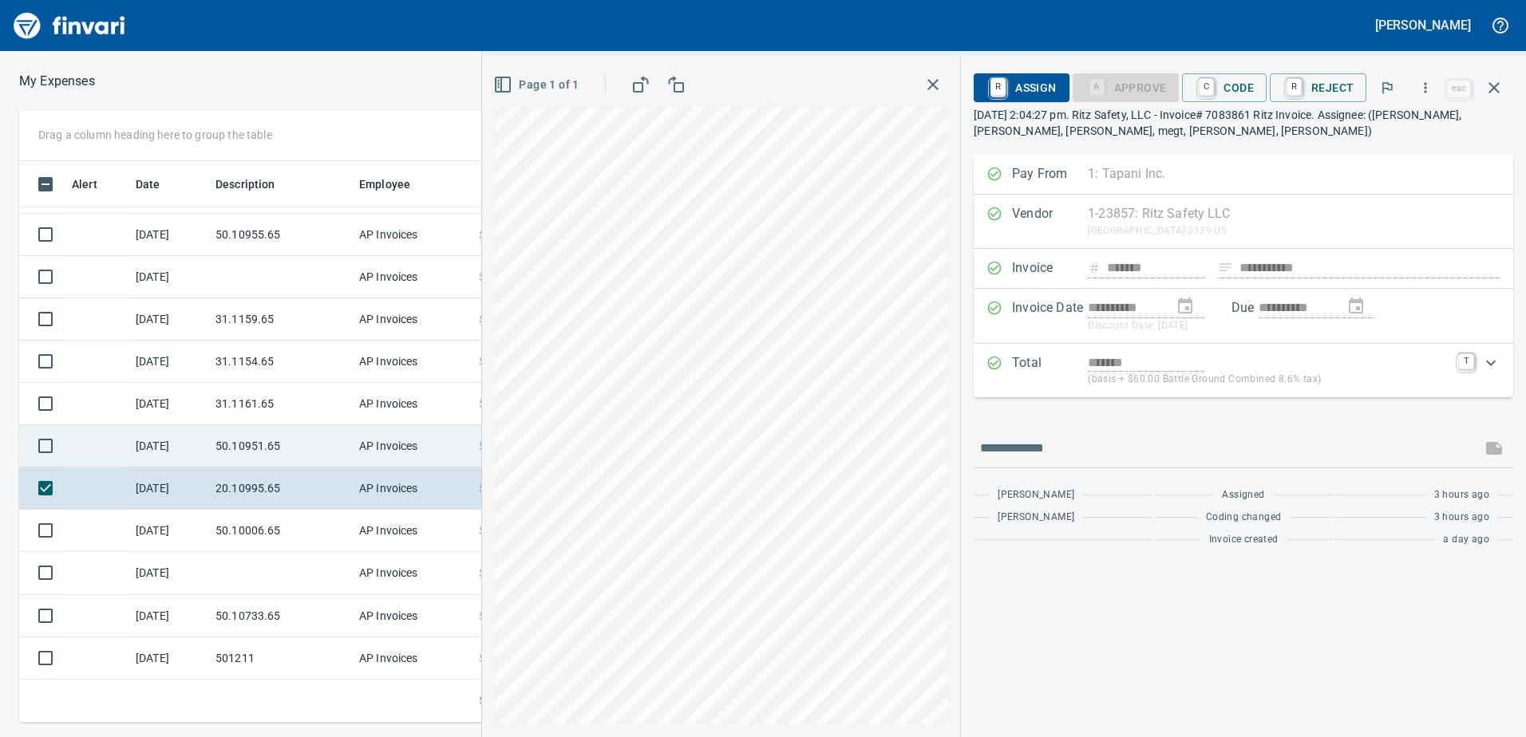
click at [237, 449] on td "50.10951.65" at bounding box center [281, 446] width 144 height 42
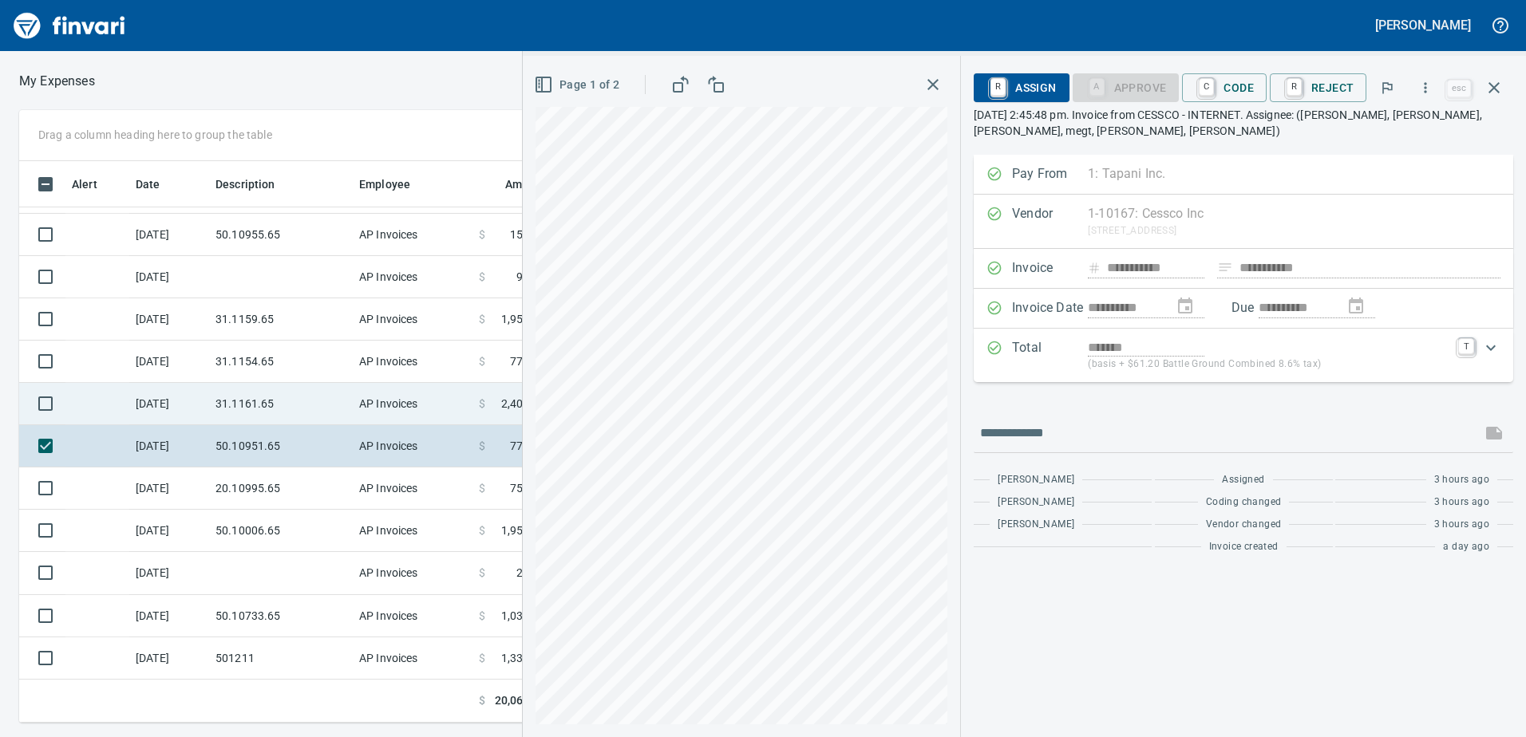
click at [227, 410] on td "31.1161.65" at bounding box center [281, 404] width 144 height 42
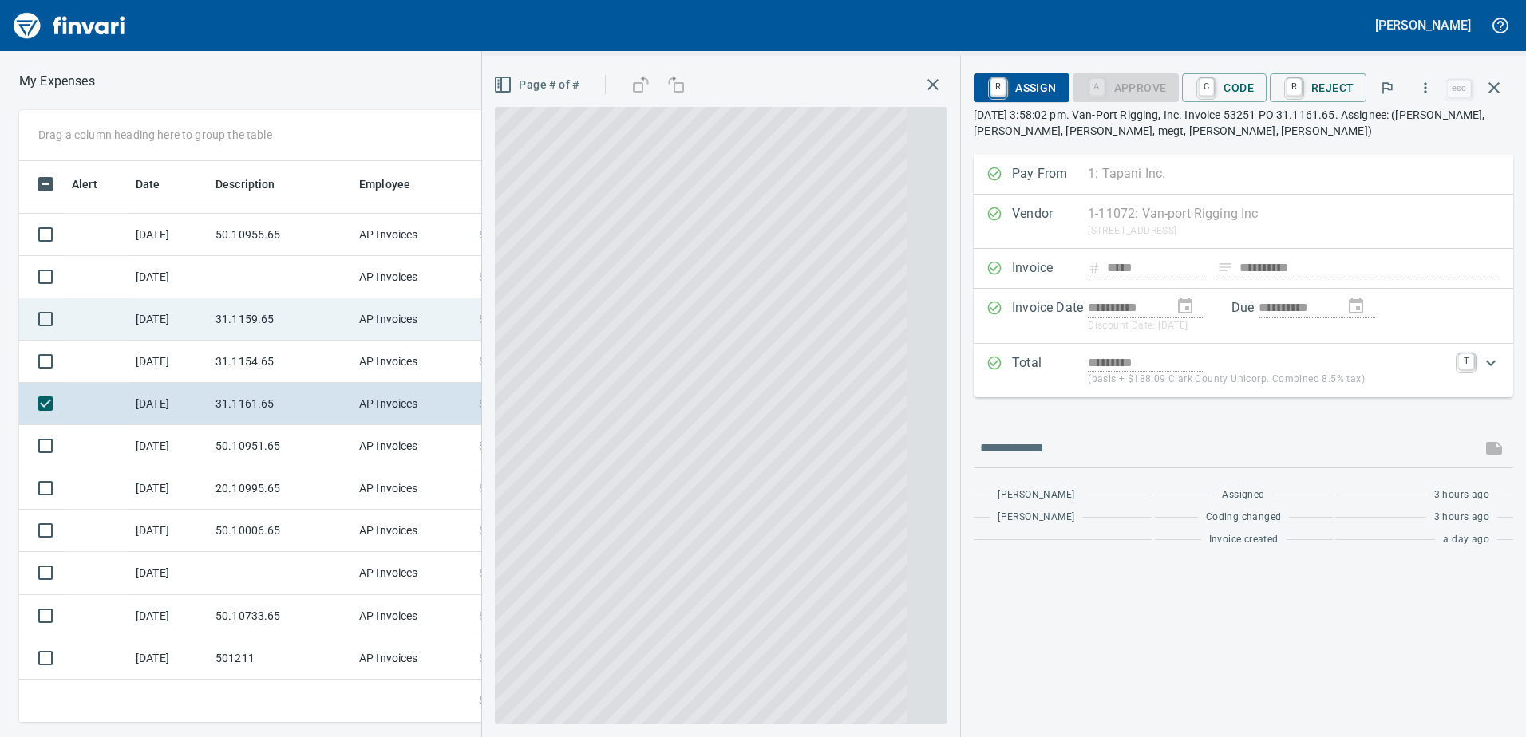
click at [244, 337] on td "31.1159.65" at bounding box center [281, 319] width 144 height 42
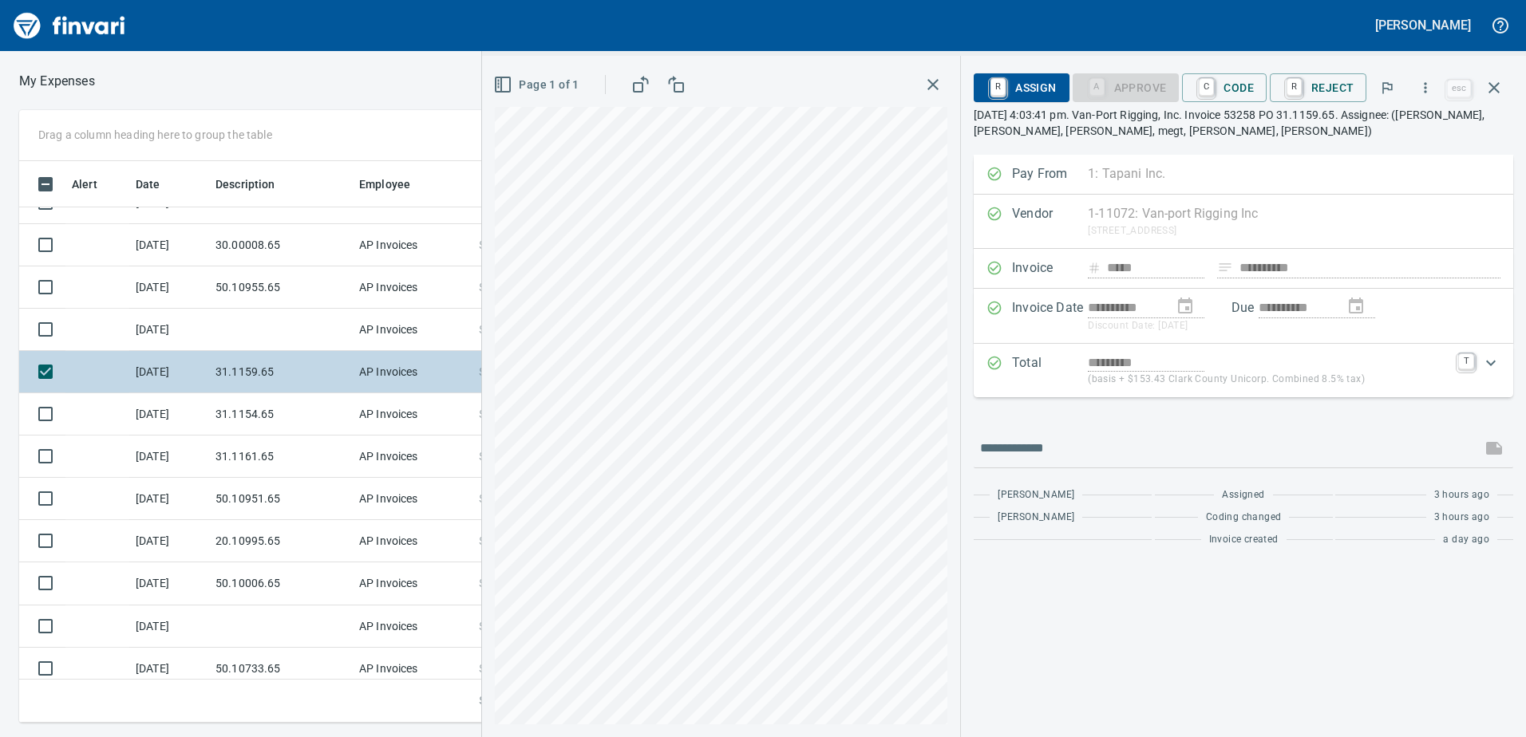
scroll to position [125, 0]
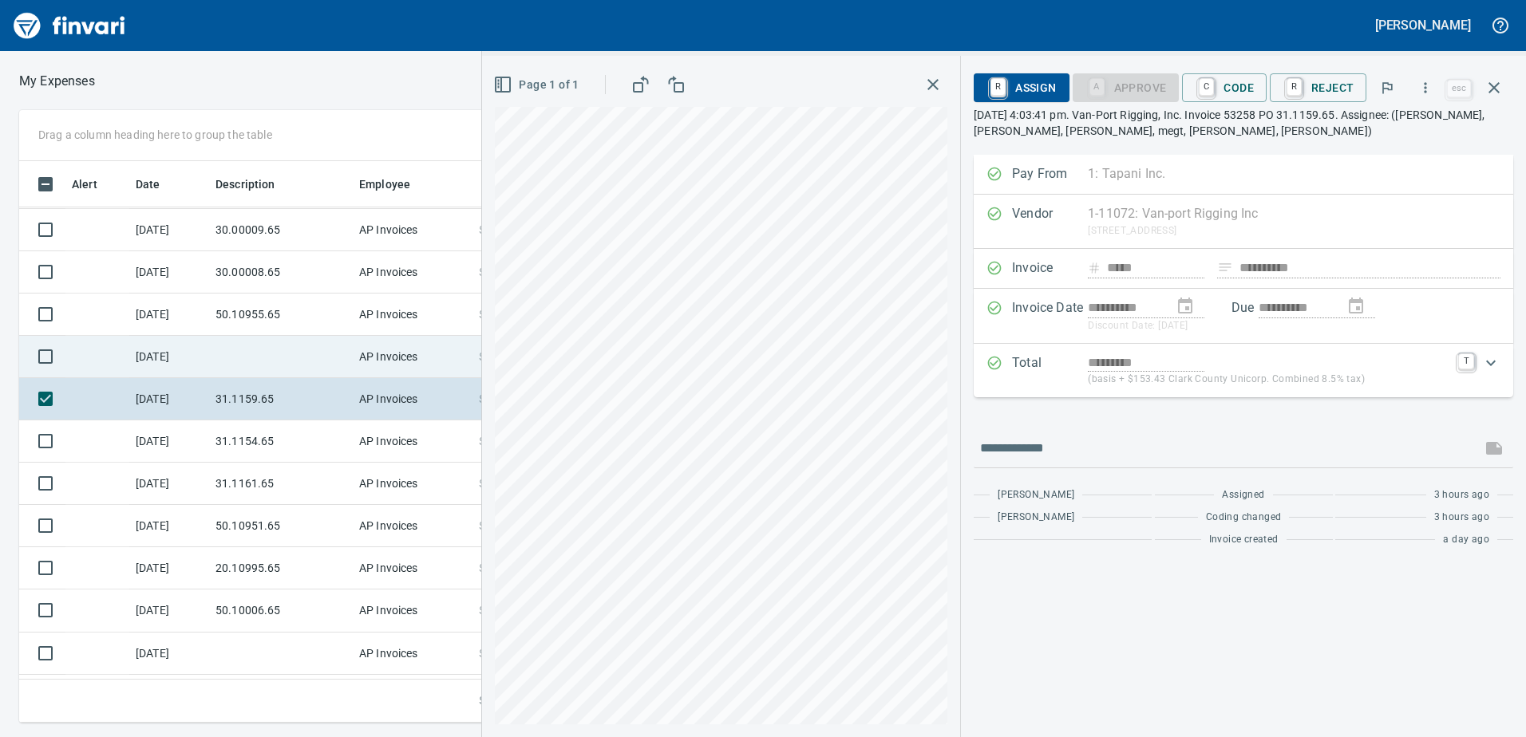
click at [241, 346] on td at bounding box center [281, 357] width 144 height 42
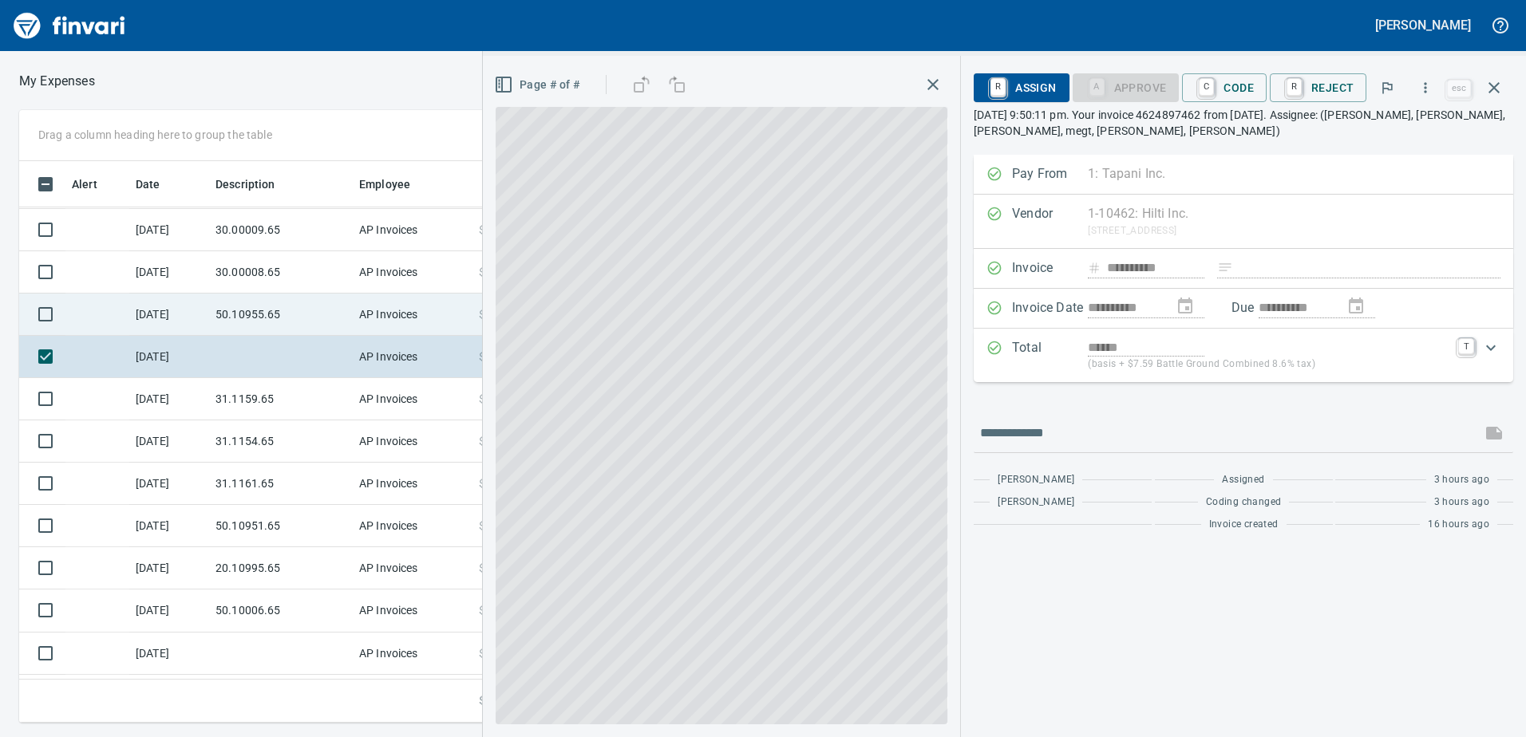
click at [252, 307] on td "50.10955.65" at bounding box center [281, 315] width 144 height 42
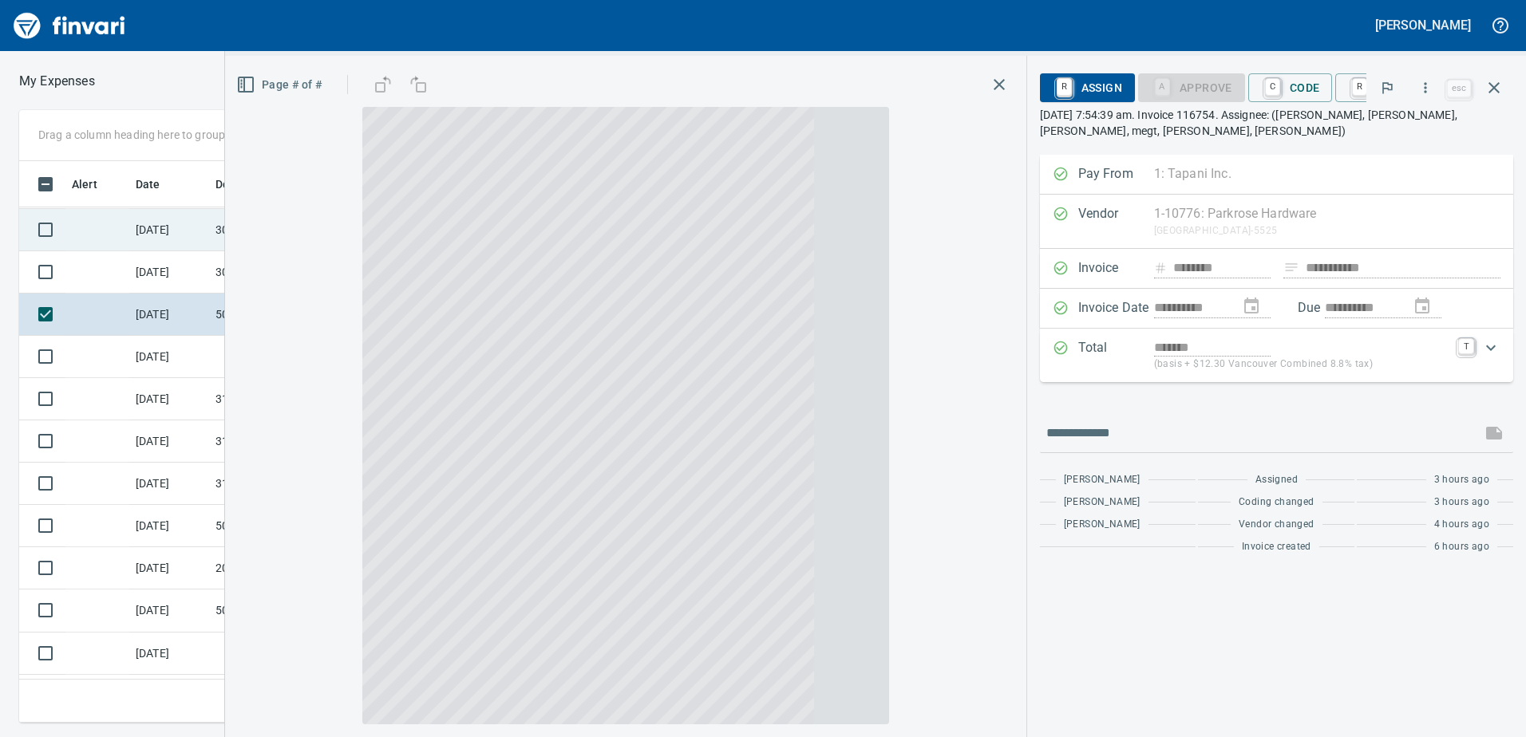
click at [253, 259] on td "30.00008.65" at bounding box center [281, 272] width 144 height 42
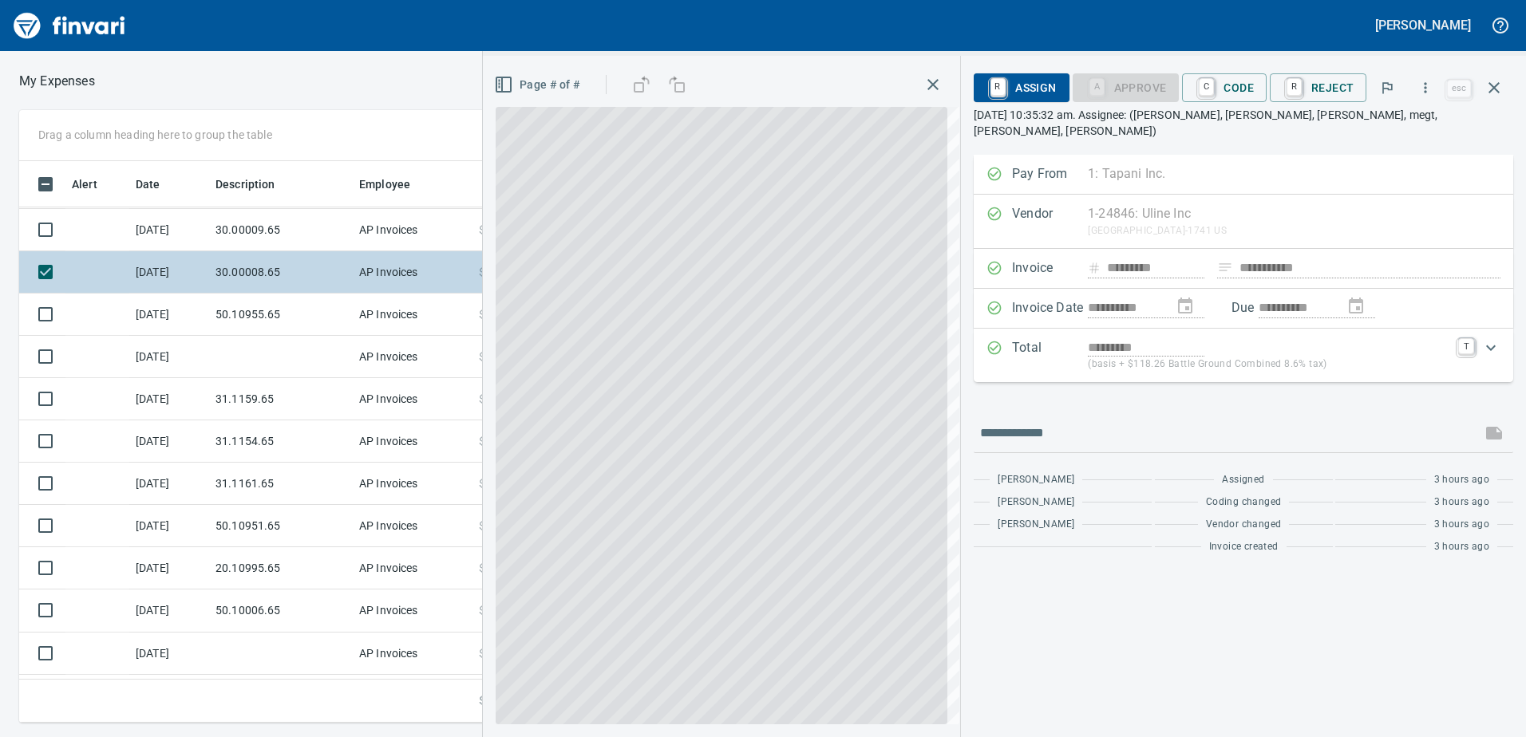
drag, startPoint x: 255, startPoint y: 227, endPoint x: 273, endPoint y: 252, distance: 30.3
click at [255, 227] on td "30.00009.65" at bounding box center [281, 230] width 144 height 42
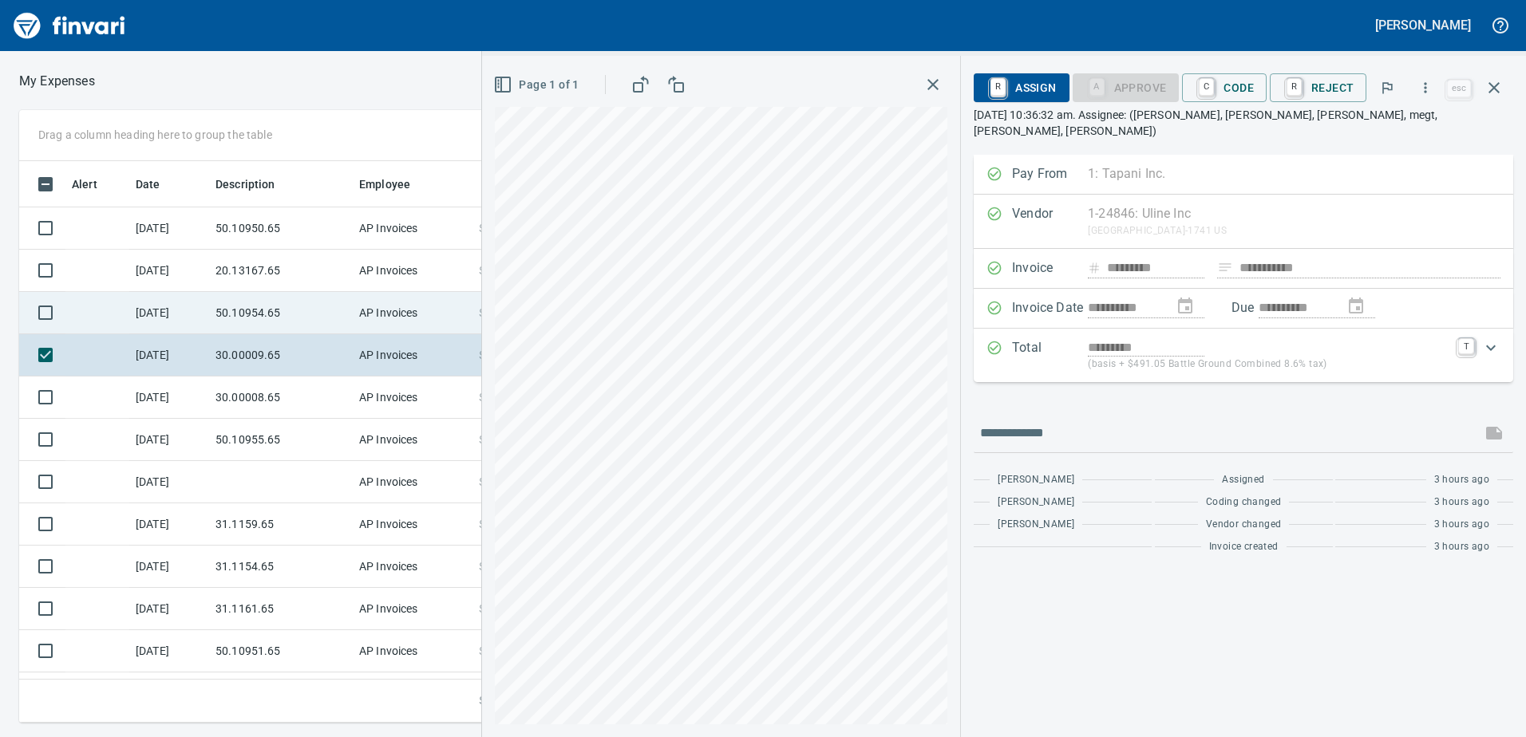
click at [283, 304] on td "50.10954.65" at bounding box center [281, 313] width 144 height 42
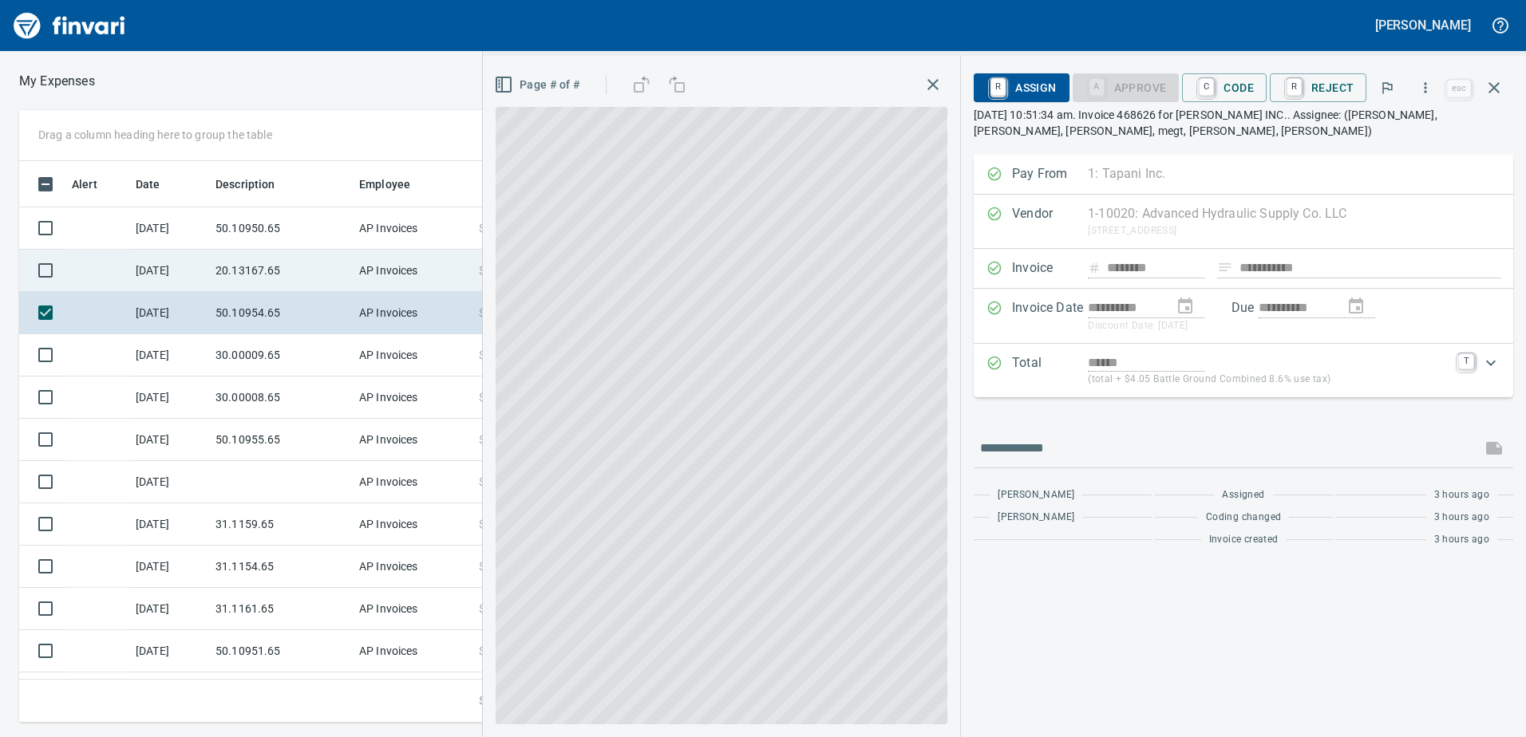
click at [287, 253] on td "20.13167.65" at bounding box center [281, 271] width 144 height 42
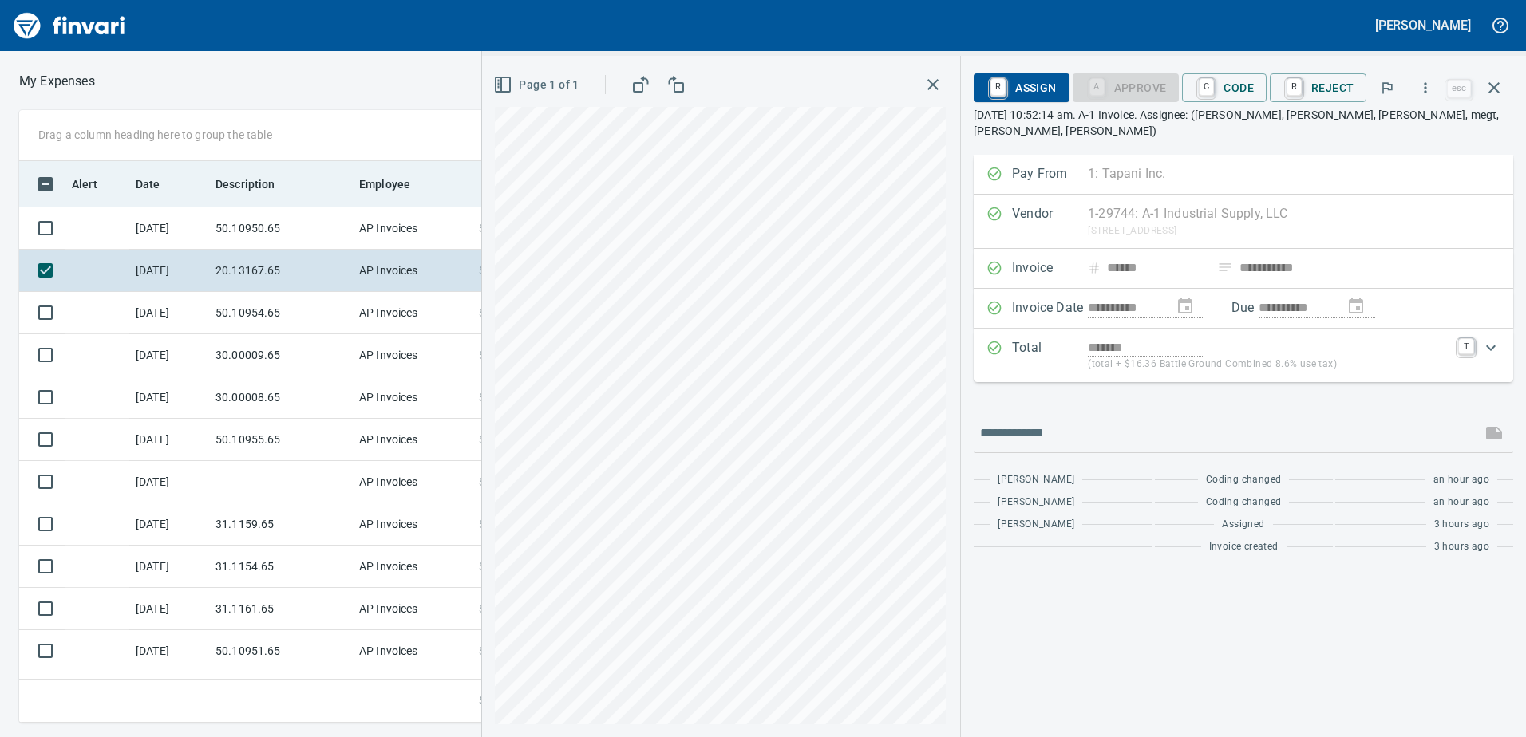
click at [275, 199] on th "Description" at bounding box center [281, 184] width 144 height 46
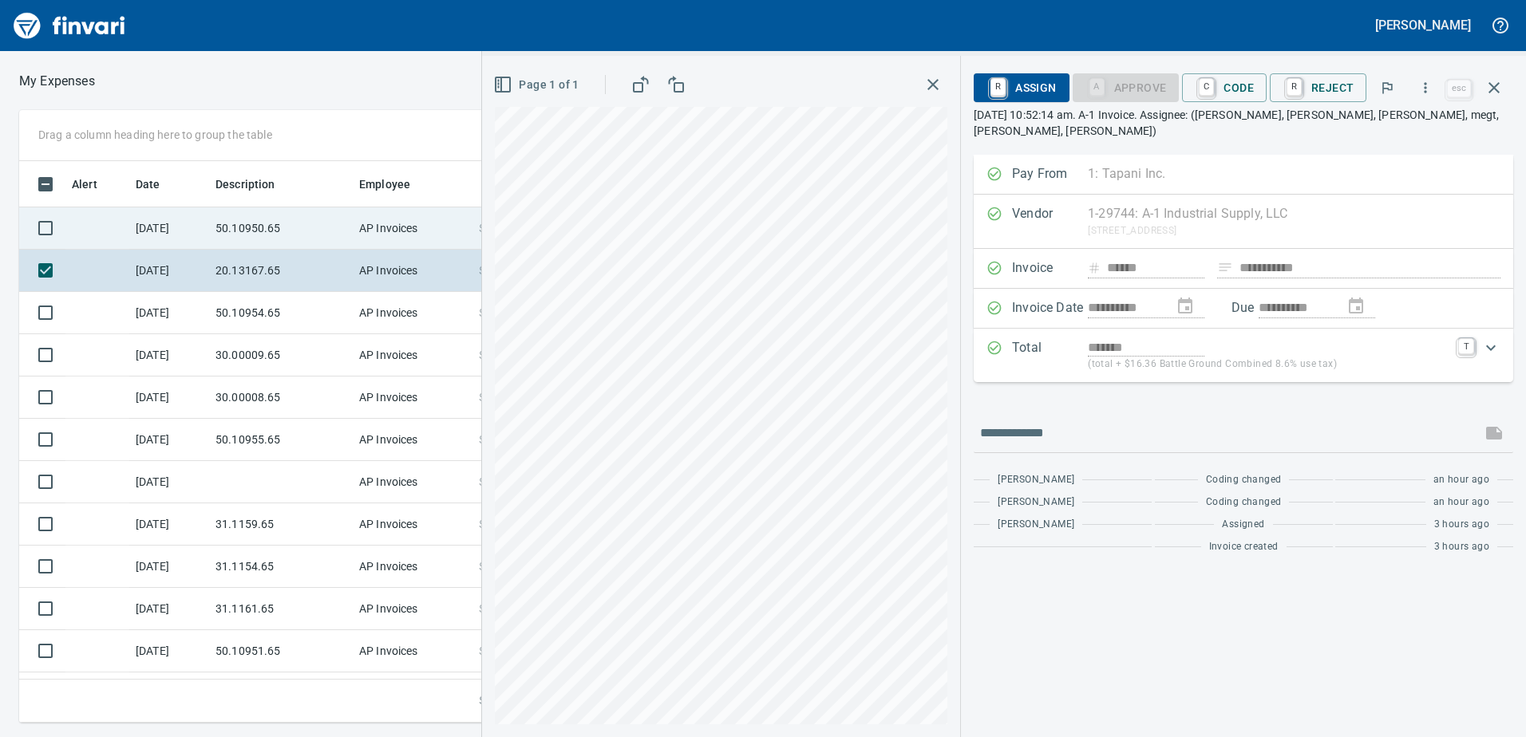
click at [279, 228] on td "50.10950.65" at bounding box center [281, 229] width 144 height 42
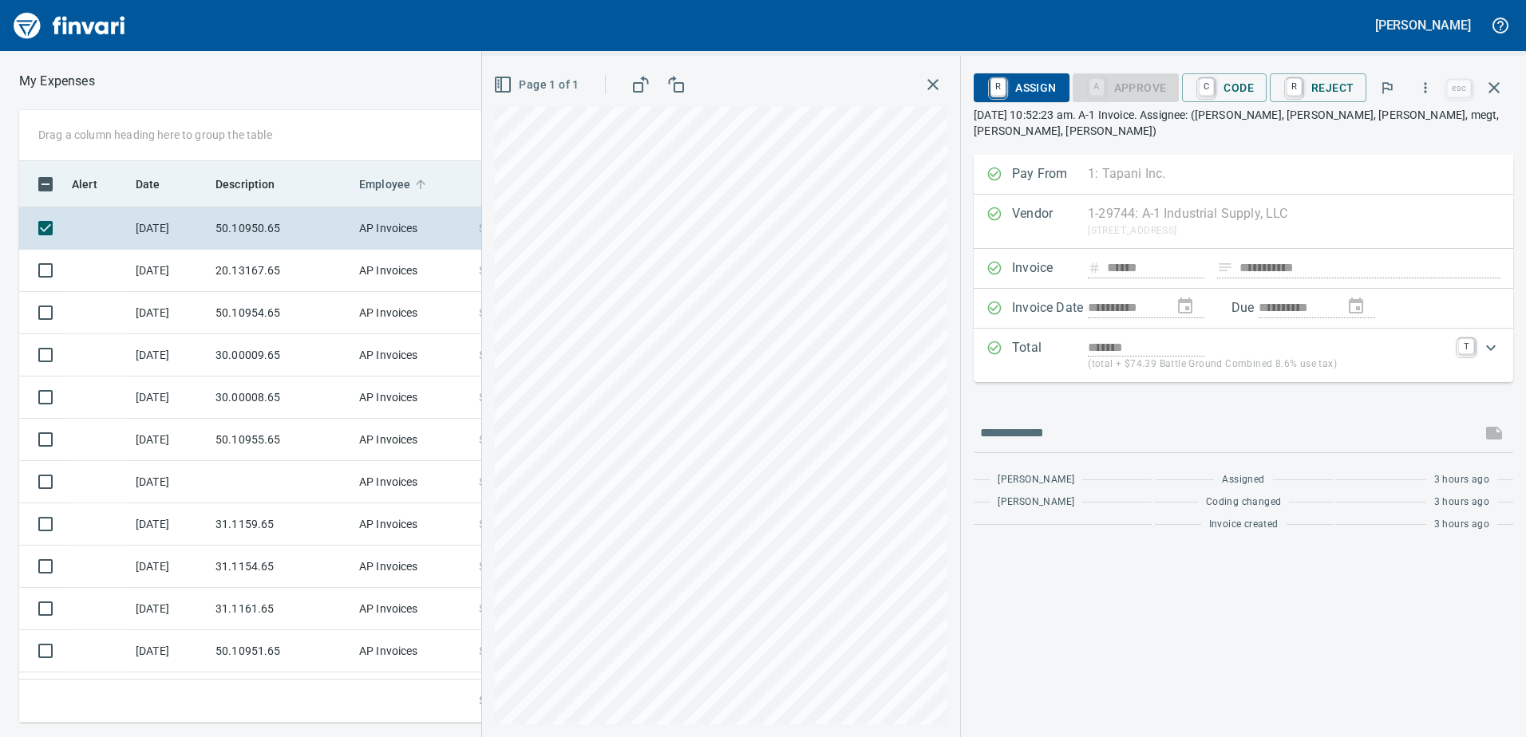
scroll to position [550, 1065]
